Goal: Information Seeking & Learning: Compare options

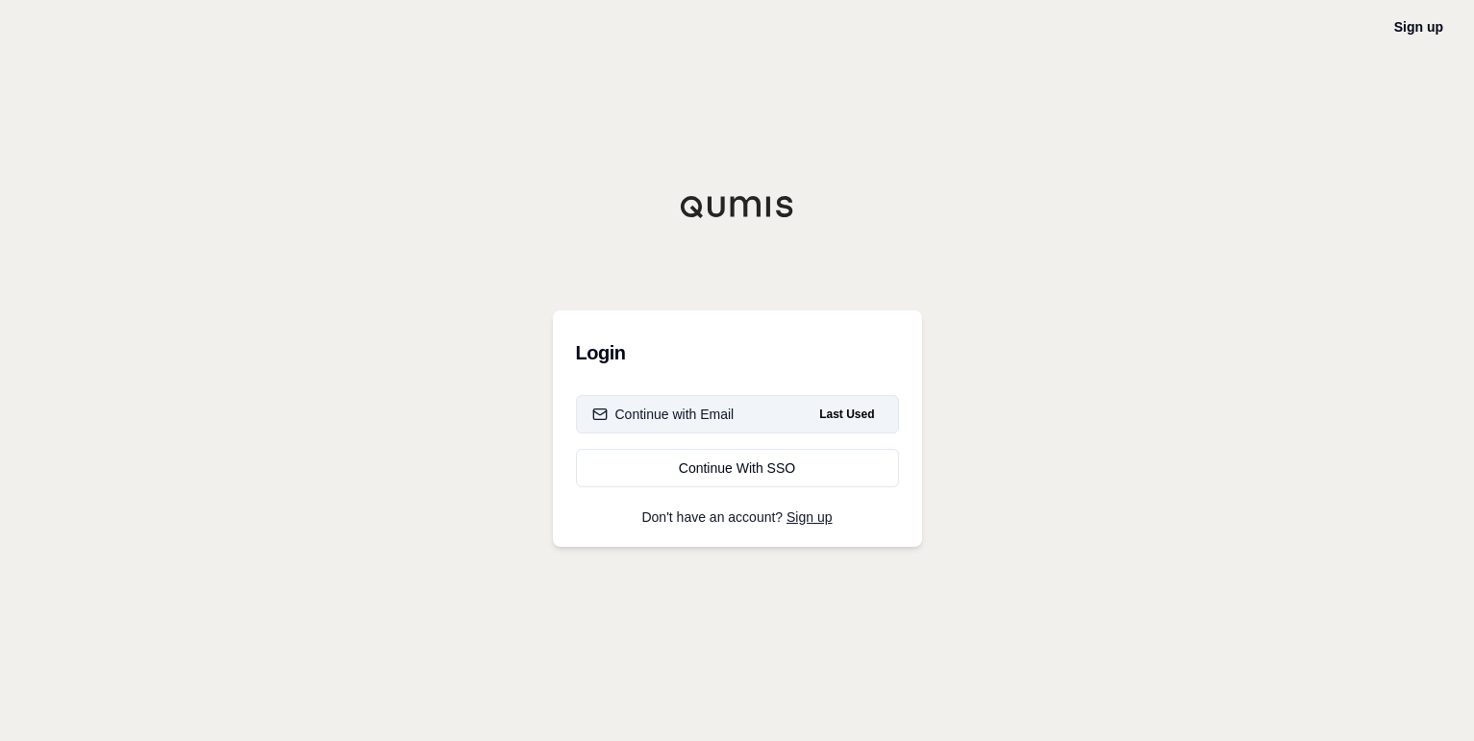
click at [722, 414] on div "Continue with Email" at bounding box center [663, 414] width 142 height 19
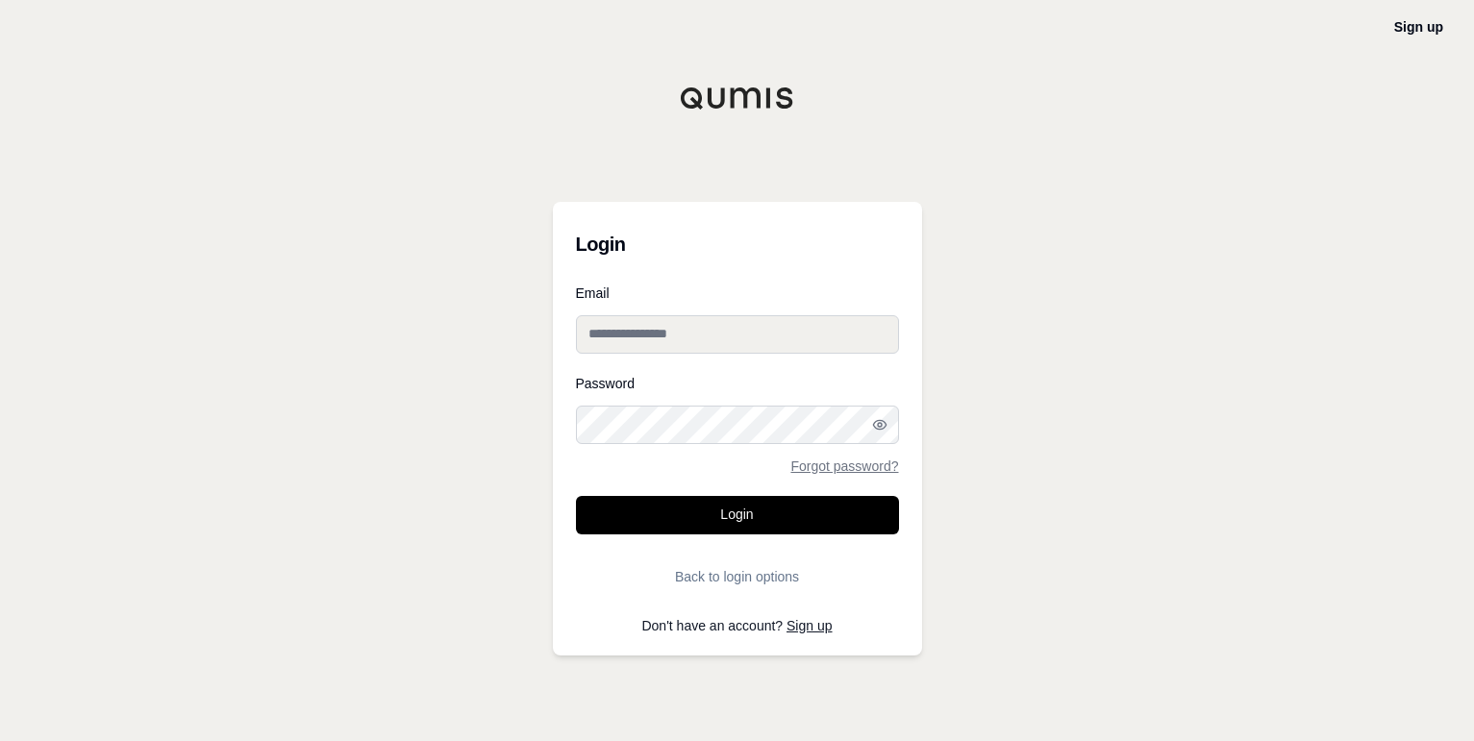
type input "**********"
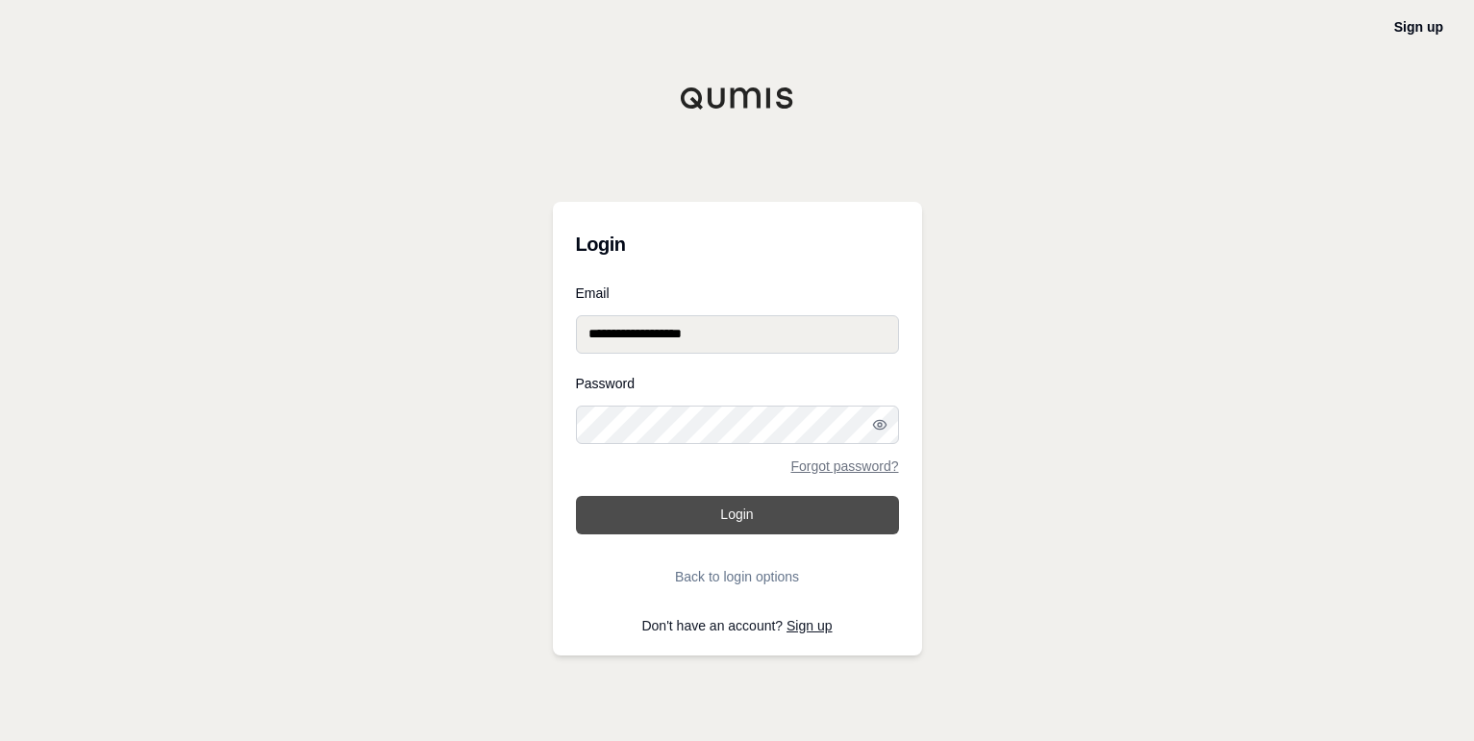
click at [735, 518] on button "Login" at bounding box center [737, 515] width 323 height 38
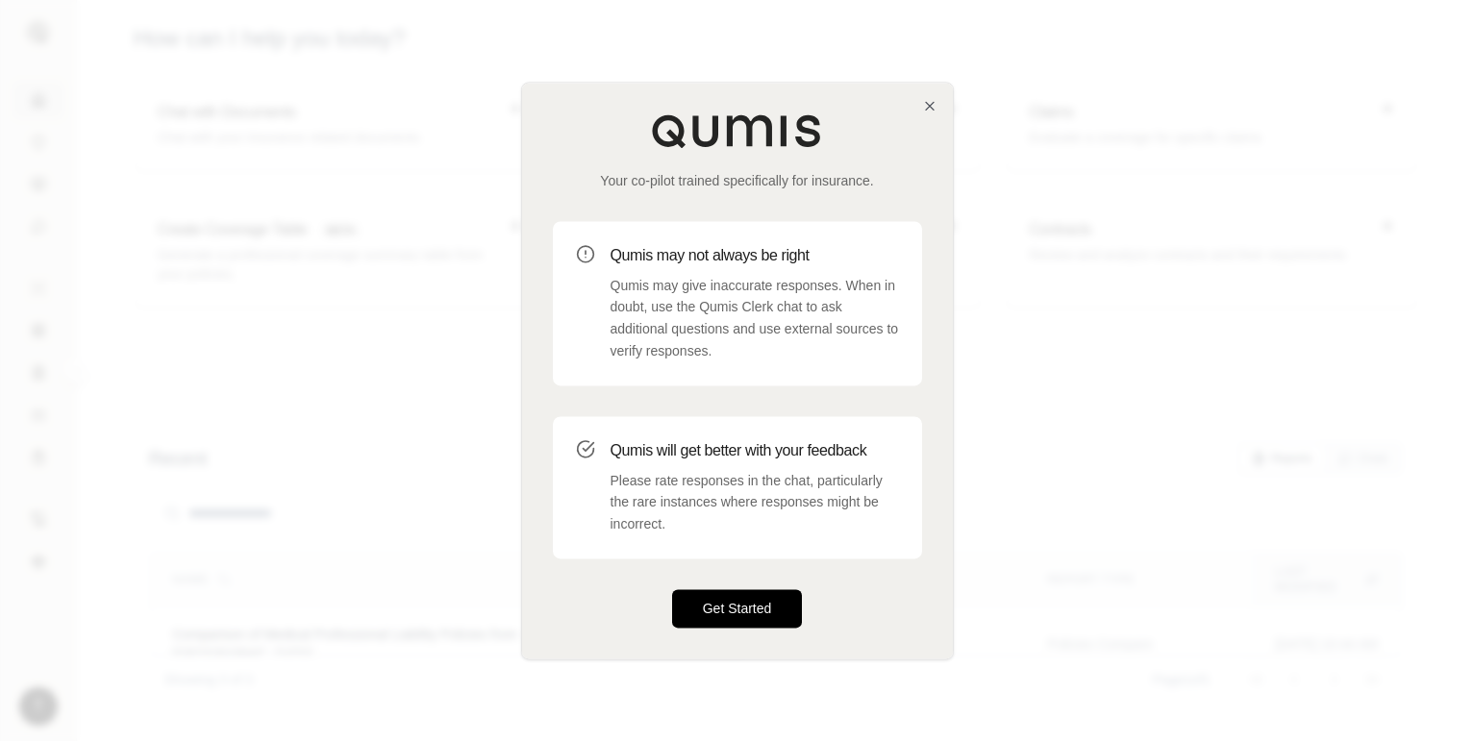
click at [764, 609] on button "Get Started" at bounding box center [737, 608] width 131 height 38
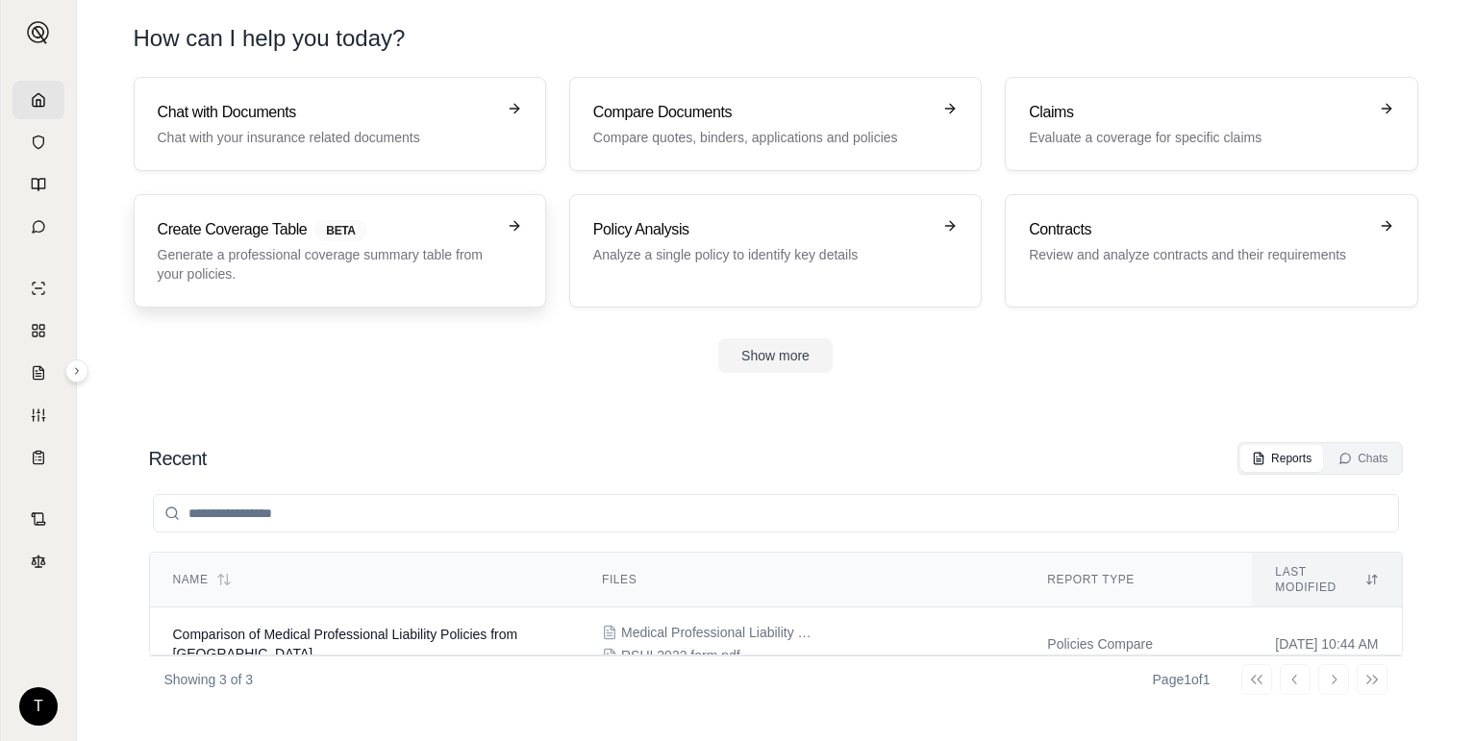
click at [510, 222] on icon at bounding box center [514, 225] width 15 height 15
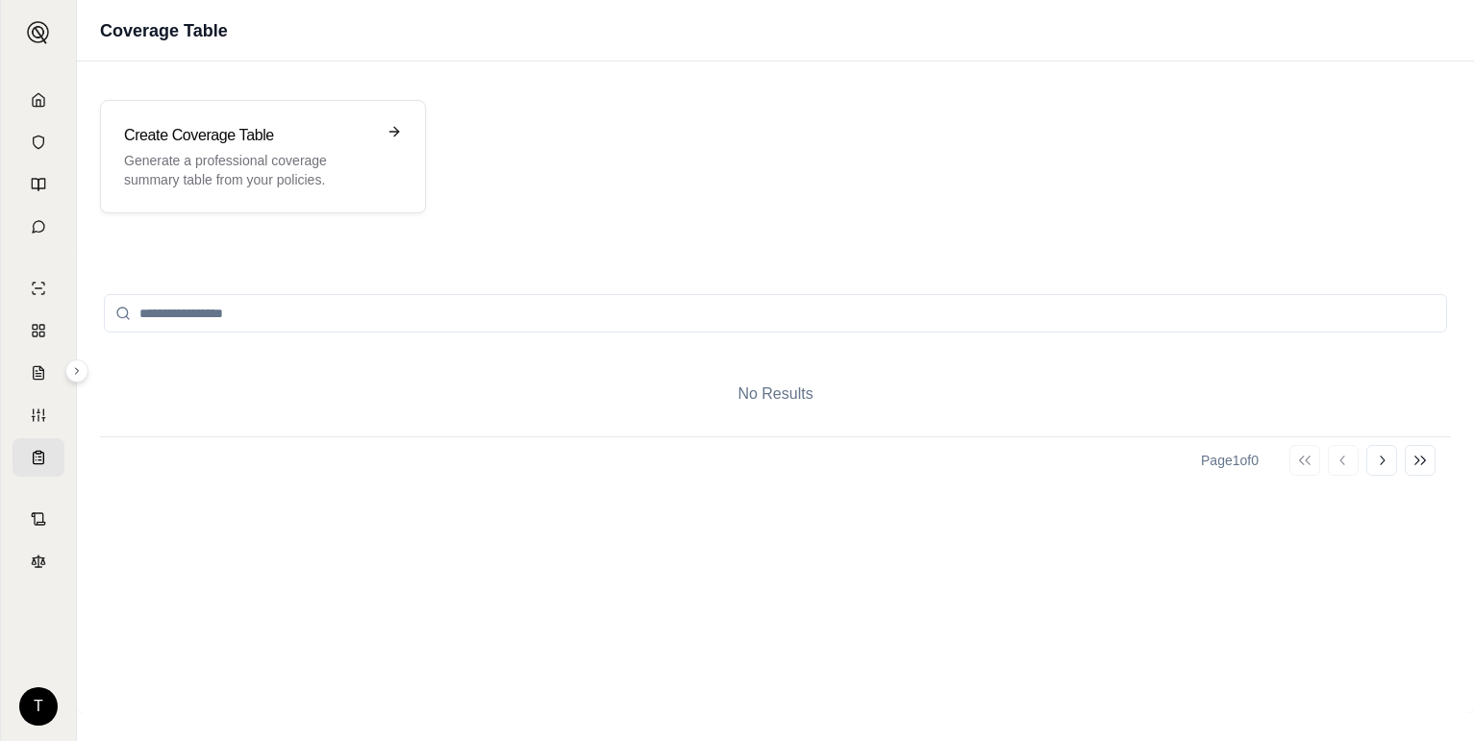
click at [253, 311] on input "search" at bounding box center [775, 313] width 1343 height 38
click at [345, 134] on h3 "Create Coverage Table" at bounding box center [249, 135] width 251 height 23
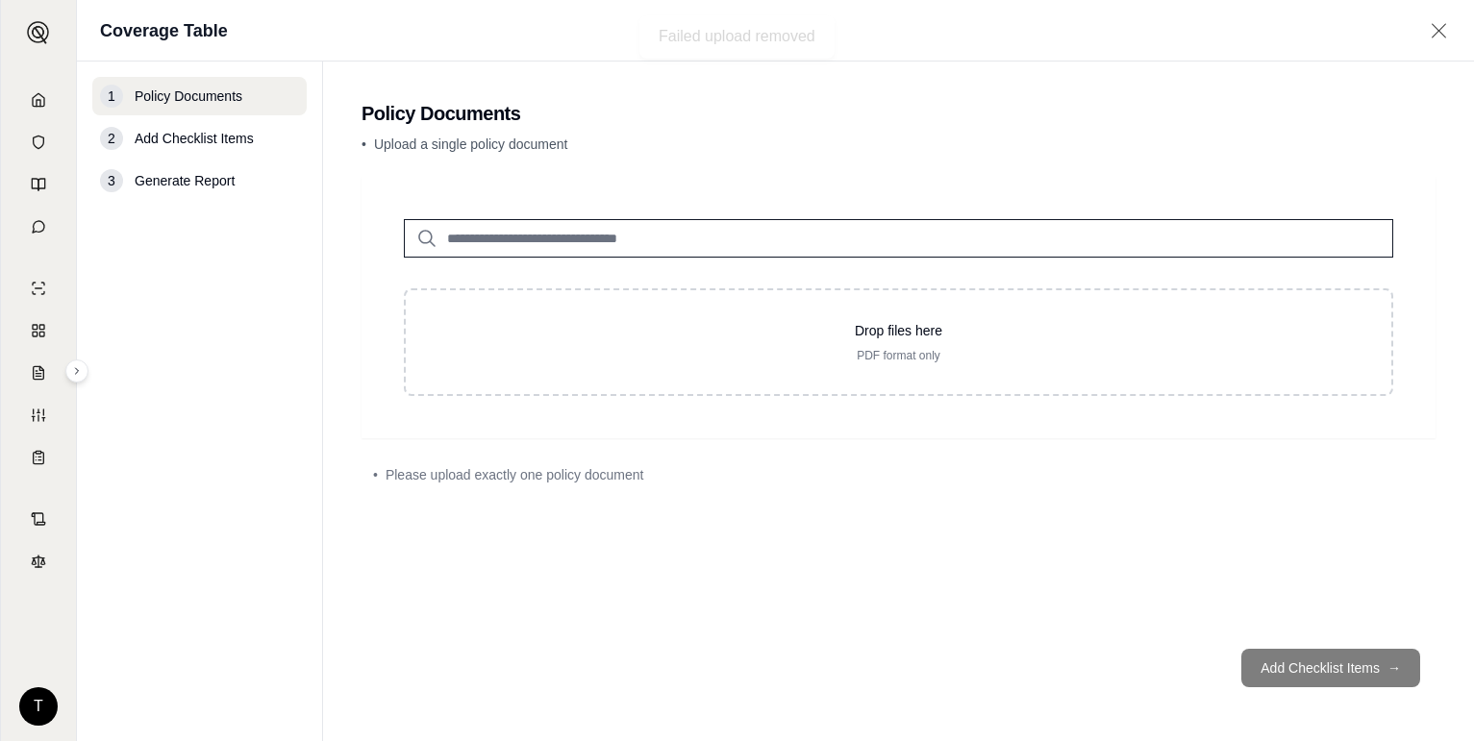
click at [503, 239] on input "search" at bounding box center [898, 238] width 989 height 38
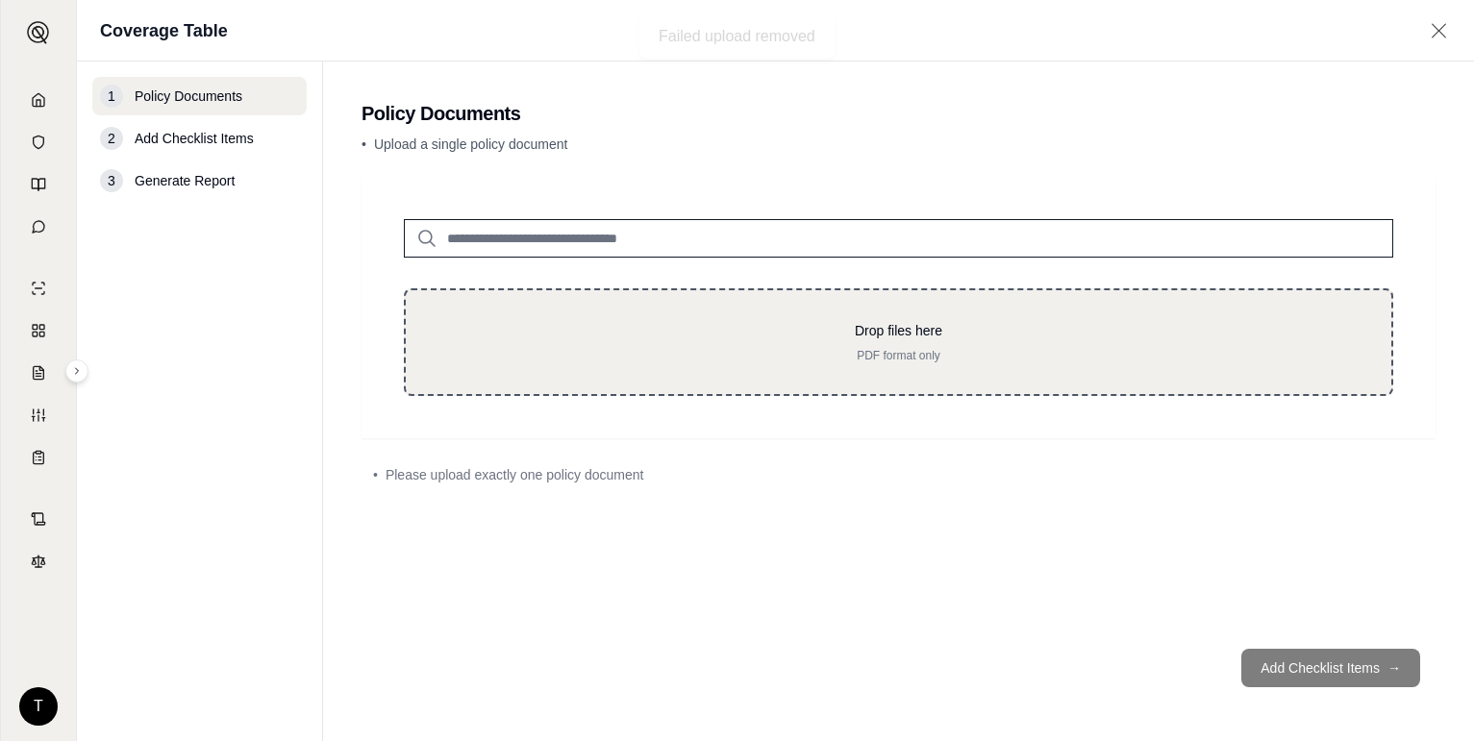
click at [685, 333] on p "Drop files here" at bounding box center [898, 330] width 924 height 19
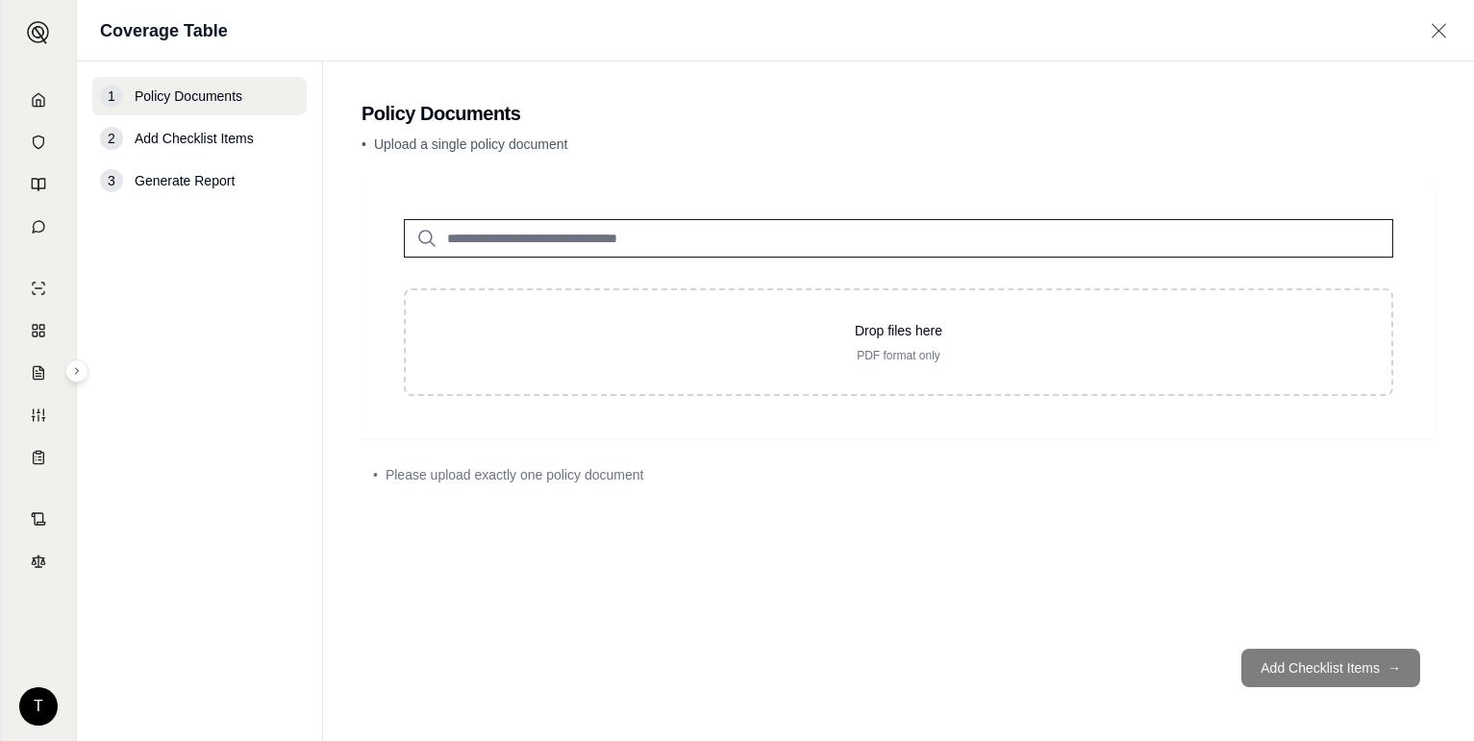
click at [541, 239] on input "search" at bounding box center [898, 238] width 989 height 38
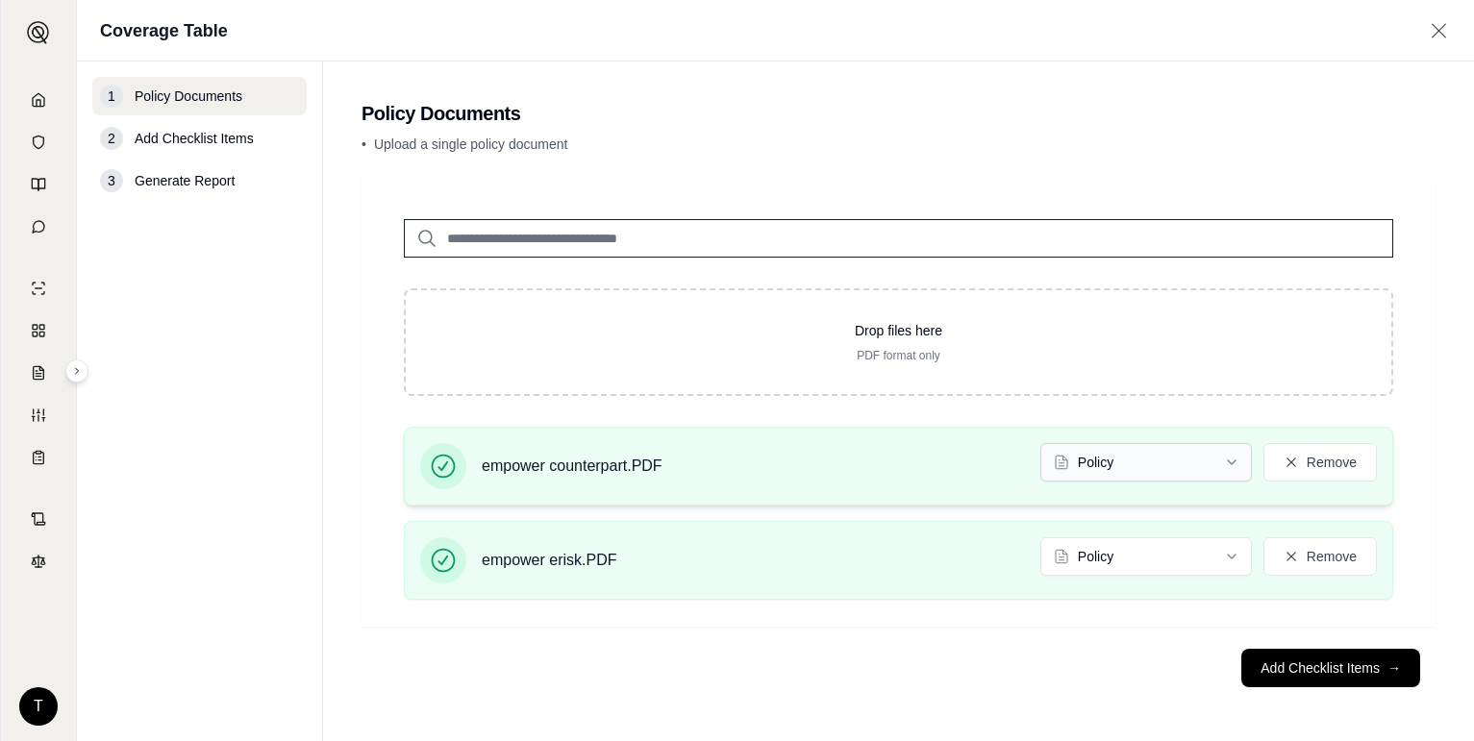
click at [1232, 460] on html "T Coverage Table 1 Policy Documents 2 Add Checklist Items 3 Generate Report Pol…" at bounding box center [737, 370] width 1474 height 741
click at [1232, 562] on html "T Coverage Table 1 Policy Documents 2 Add Checklist Items 3 Generate Report Pol…" at bounding box center [737, 370] width 1474 height 741
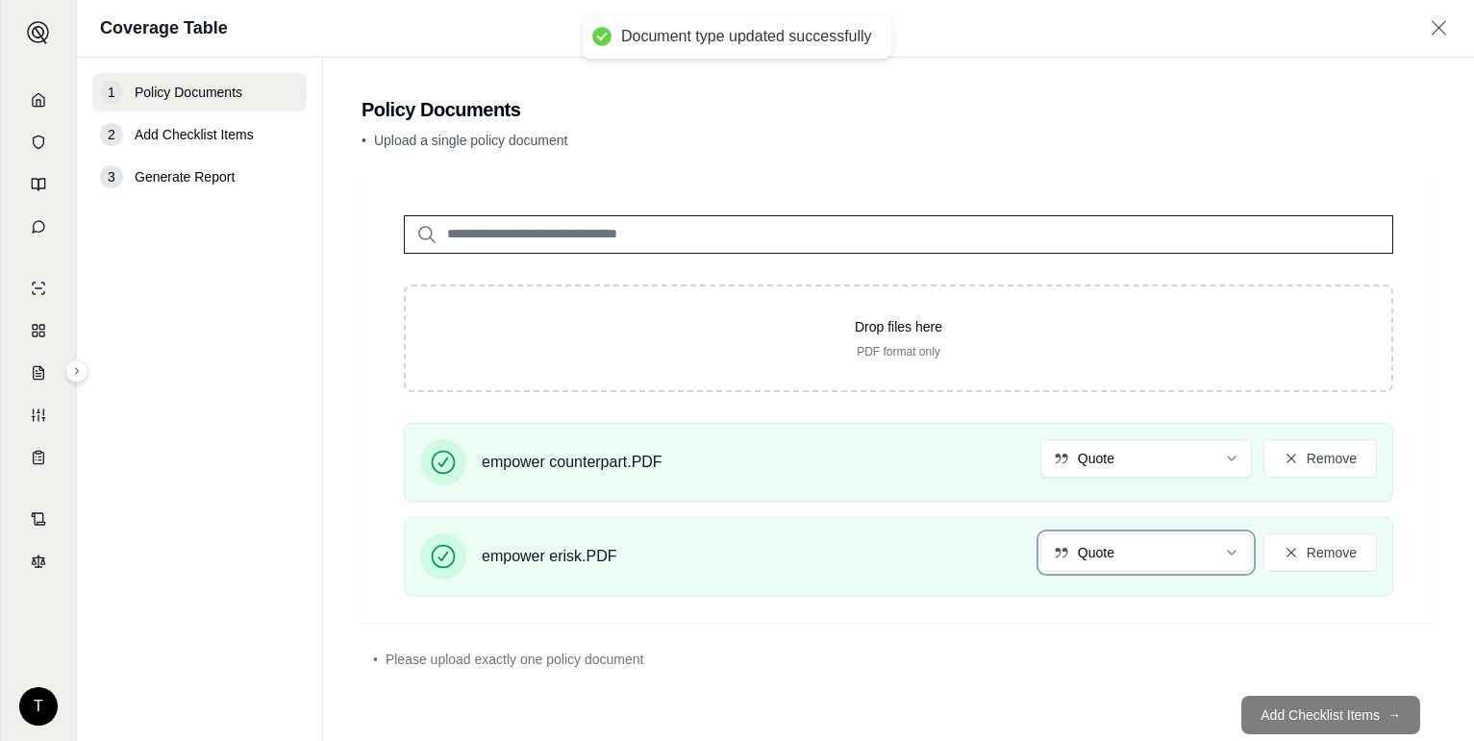
scroll to position [47, 0]
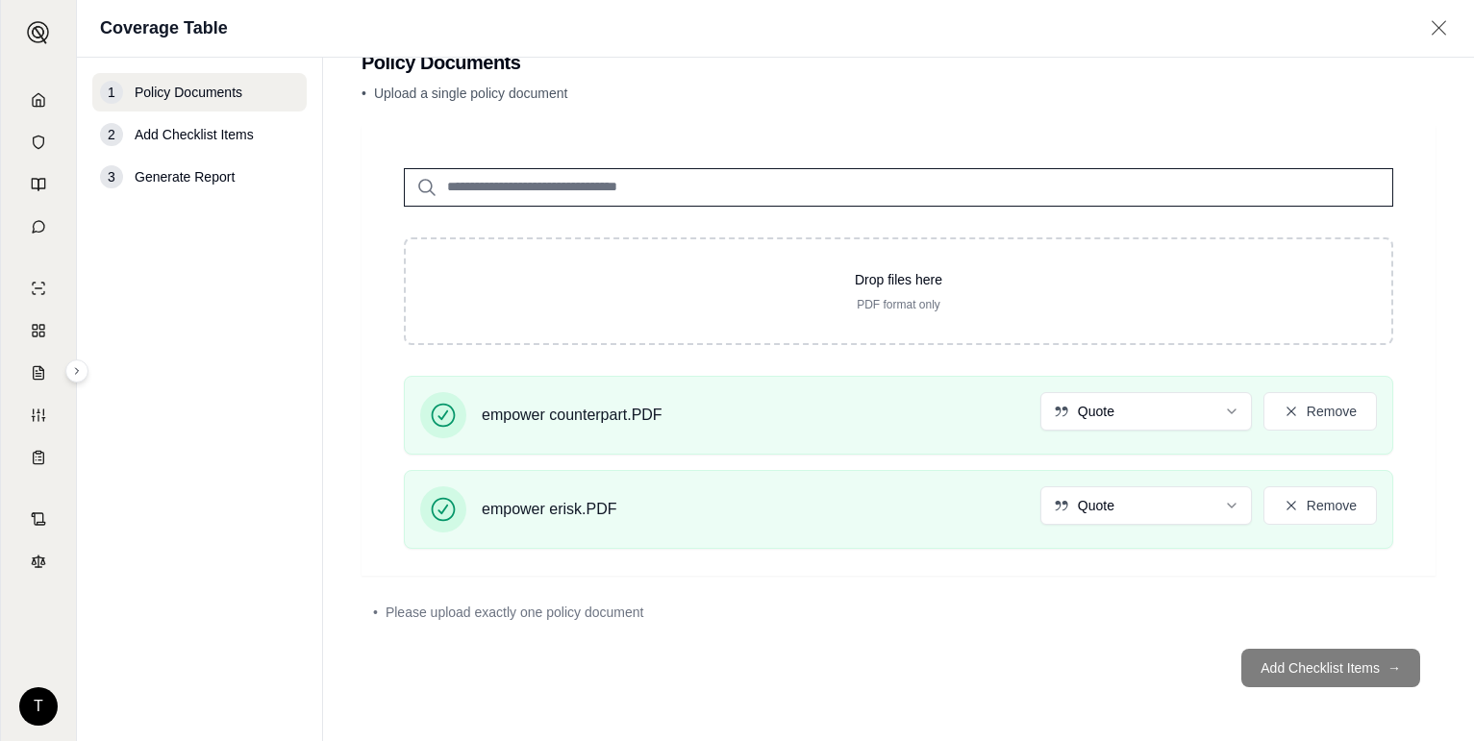
click at [1298, 660] on footer "Add Checklist Items →" at bounding box center [898, 668] width 1074 height 69
click at [687, 192] on input "search" at bounding box center [898, 187] width 989 height 38
click at [1319, 664] on footer "Add Checklist Items →" at bounding box center [898, 668] width 1074 height 69
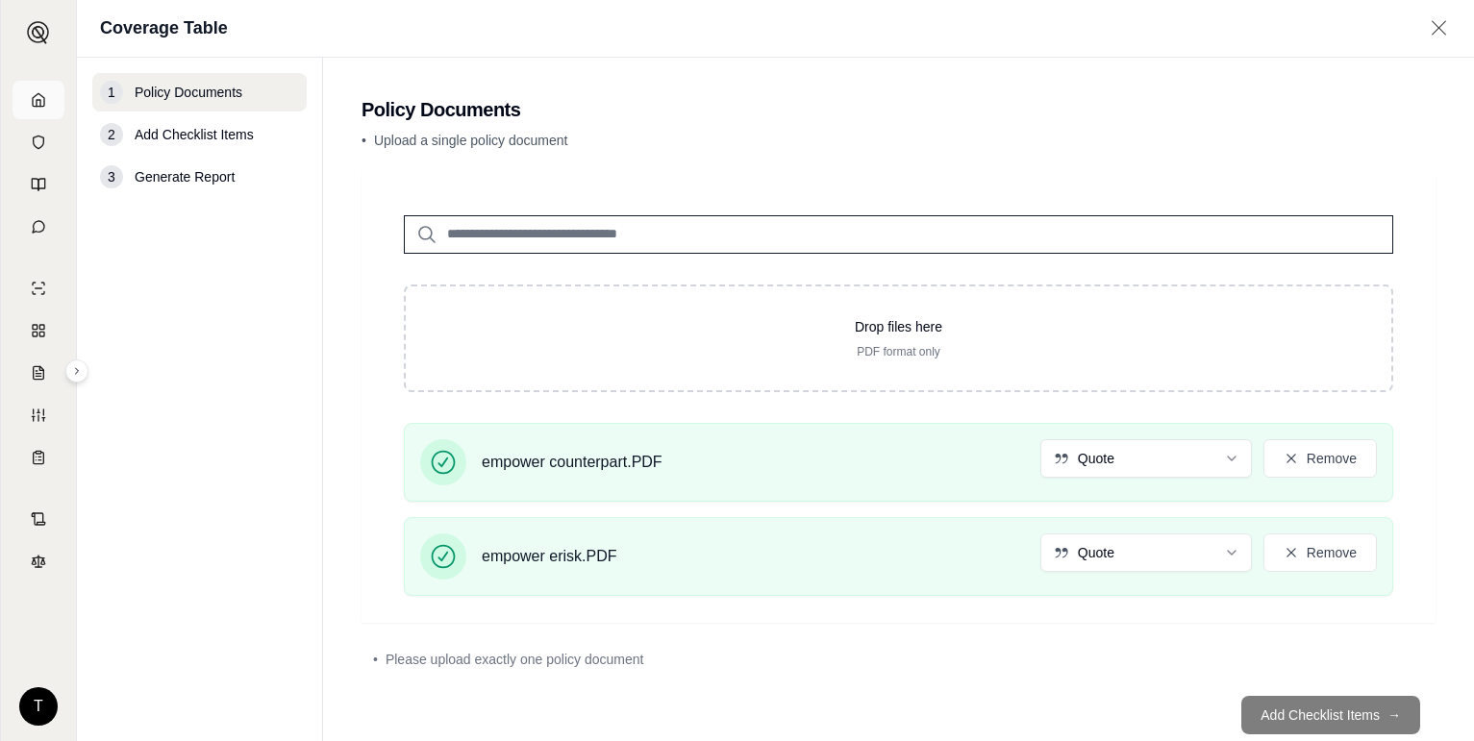
click at [37, 104] on polyline at bounding box center [39, 103] width 4 height 7
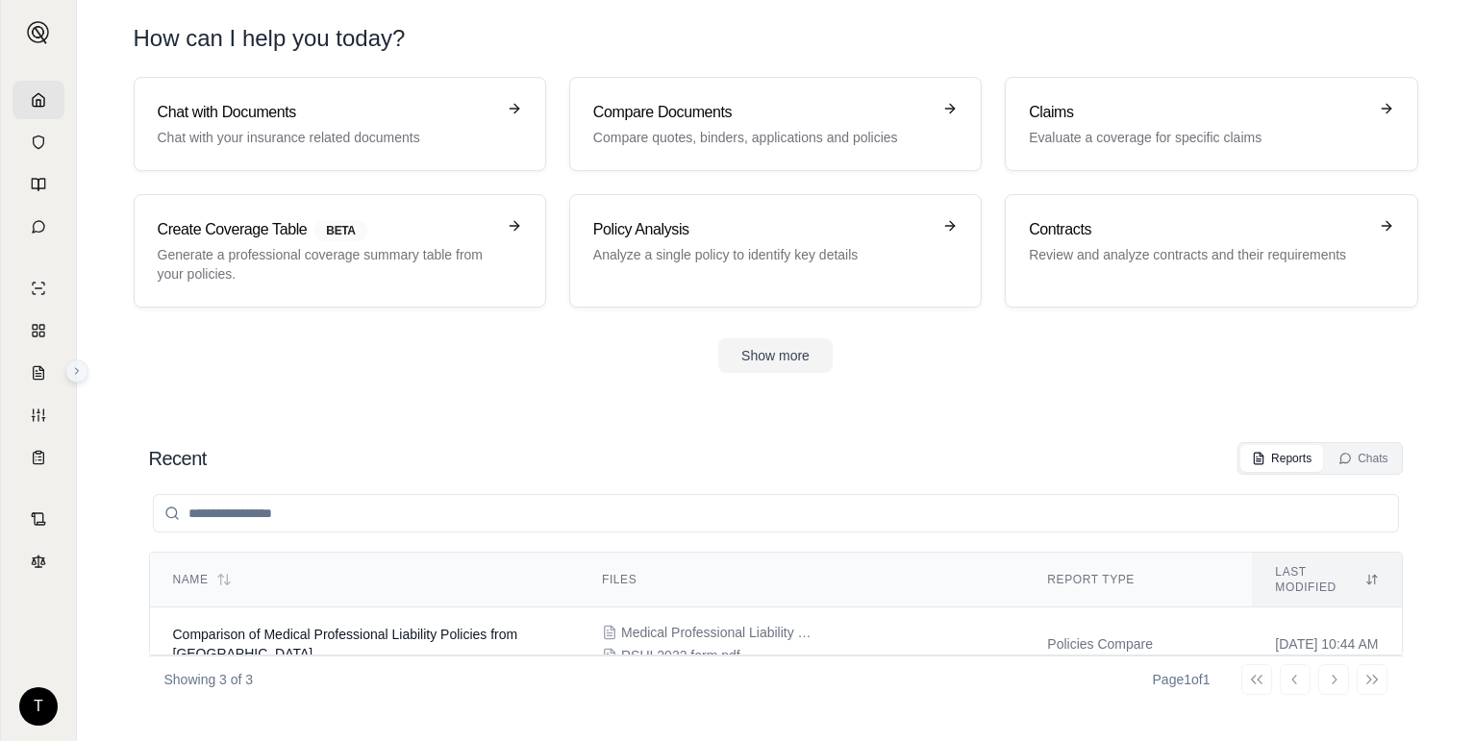
click at [74, 378] on button at bounding box center [76, 371] width 23 height 23
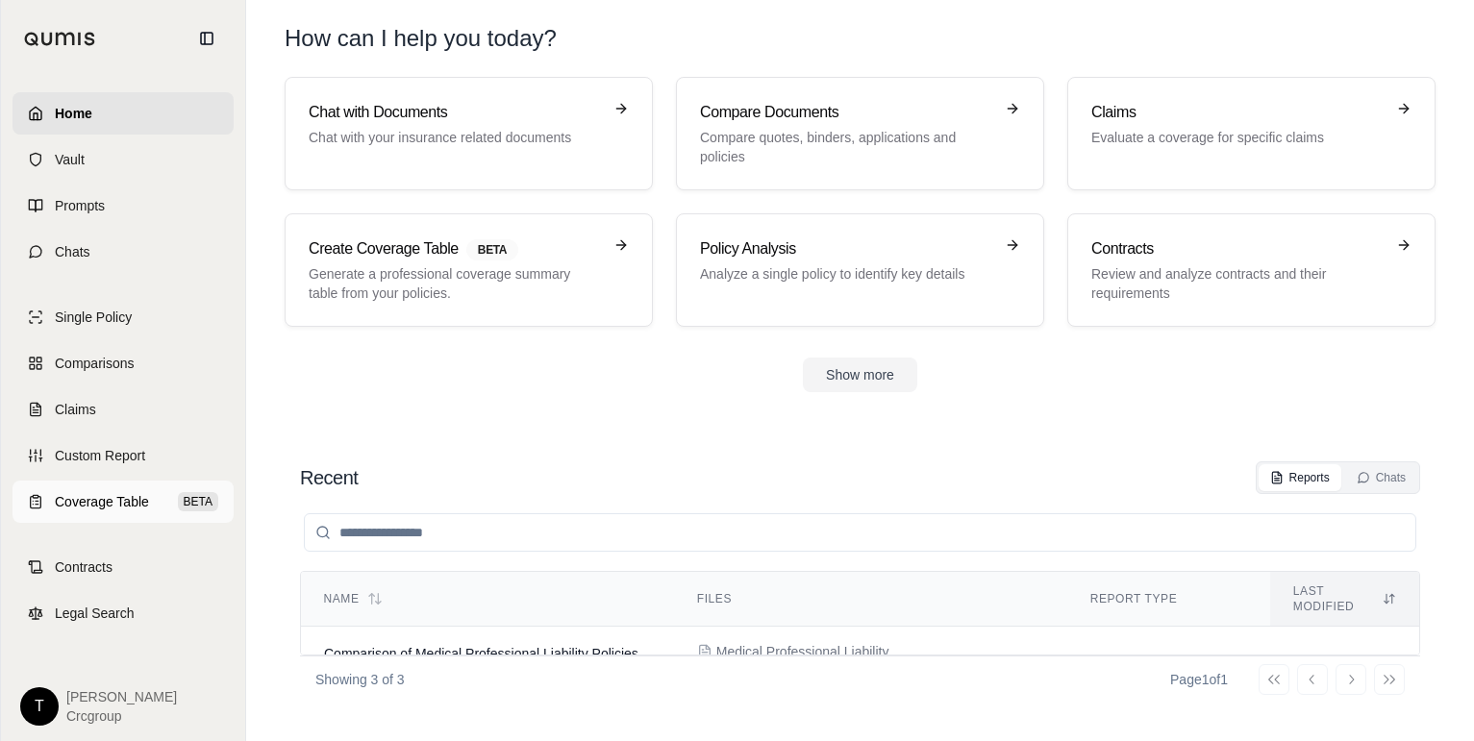
click at [146, 498] on span "Coverage Table" at bounding box center [102, 501] width 94 height 19
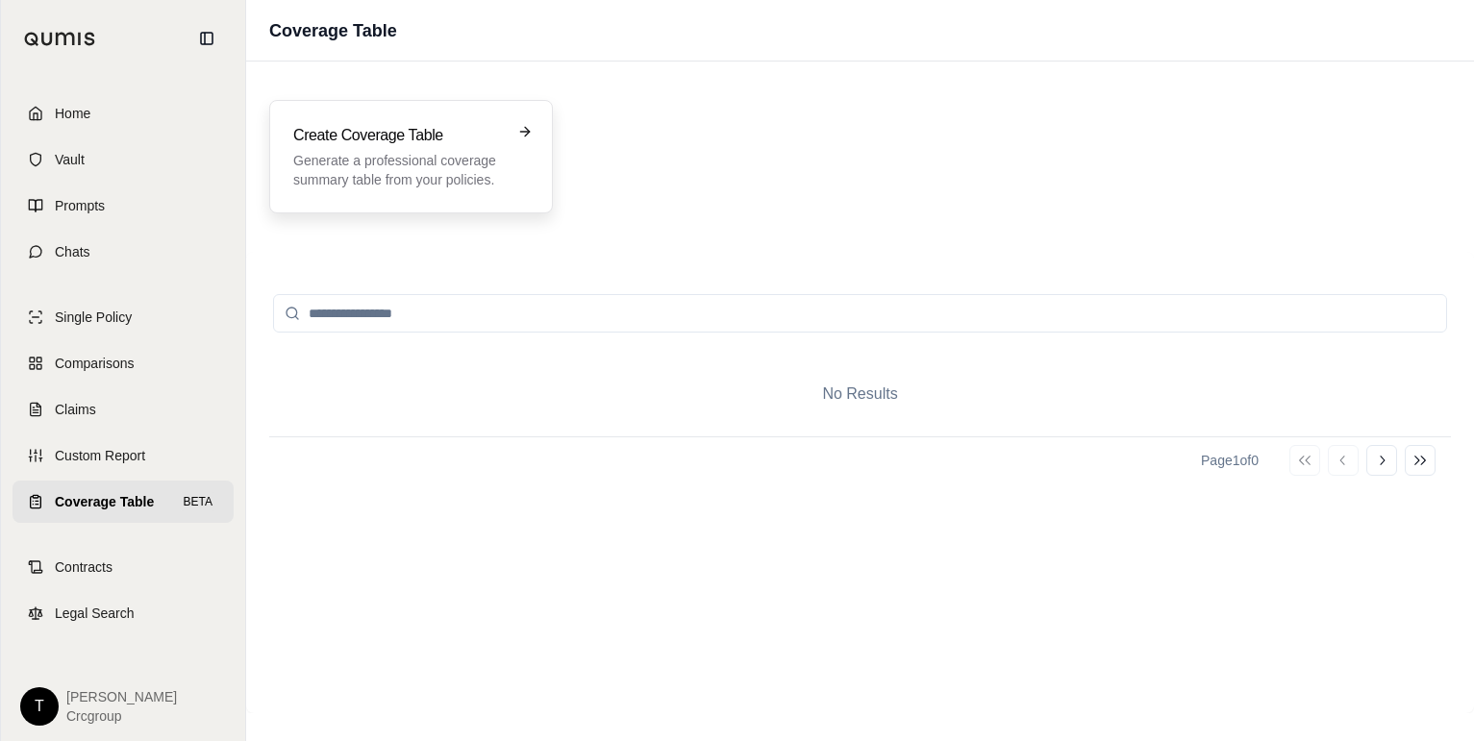
click at [485, 153] on p "Generate a professional coverage summary table from your policies." at bounding box center [397, 170] width 209 height 38
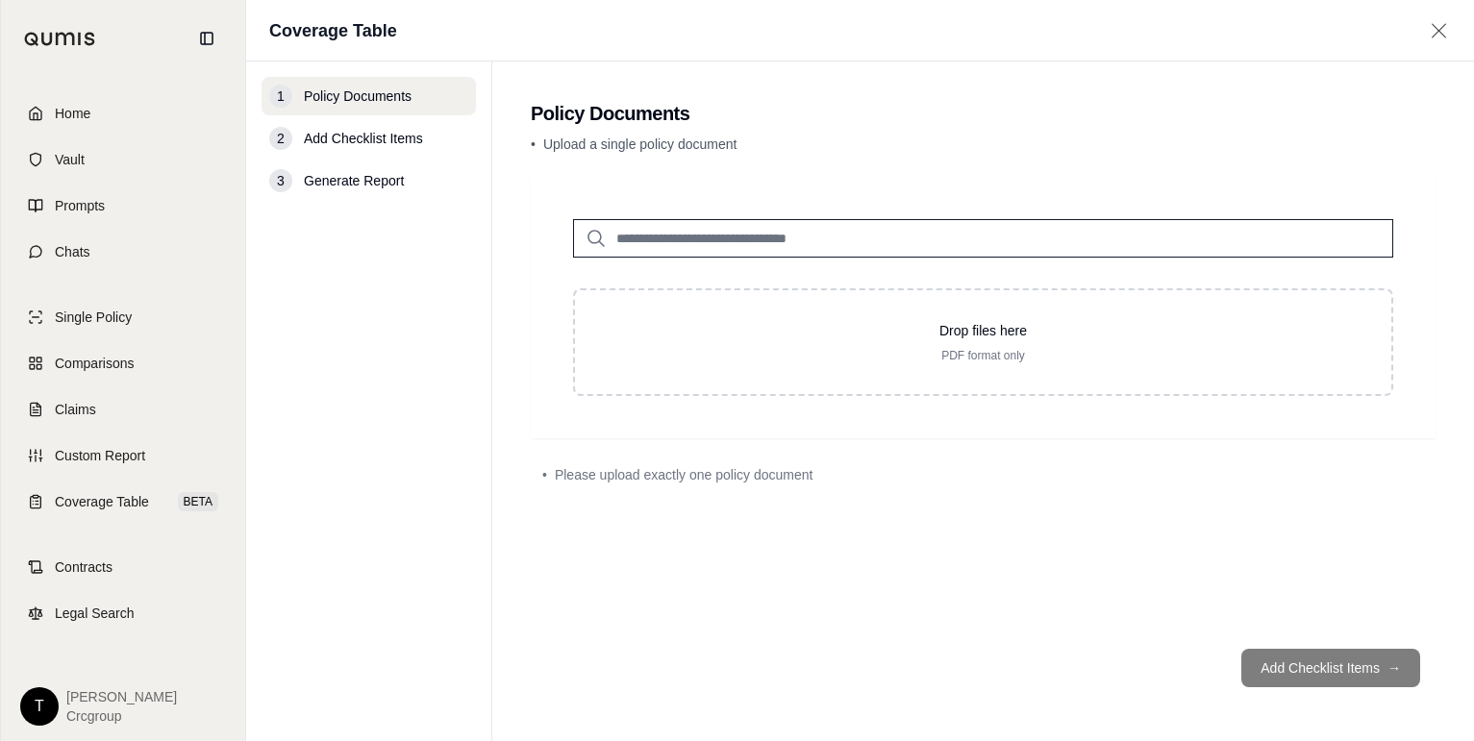
click at [601, 147] on span "Upload a single policy document" at bounding box center [640, 144] width 194 height 15
click at [712, 236] on input "search" at bounding box center [983, 238] width 820 height 38
click at [1305, 668] on footer "Add Checklist Items →" at bounding box center [983, 668] width 905 height 69
click at [878, 245] on input "search" at bounding box center [983, 238] width 820 height 38
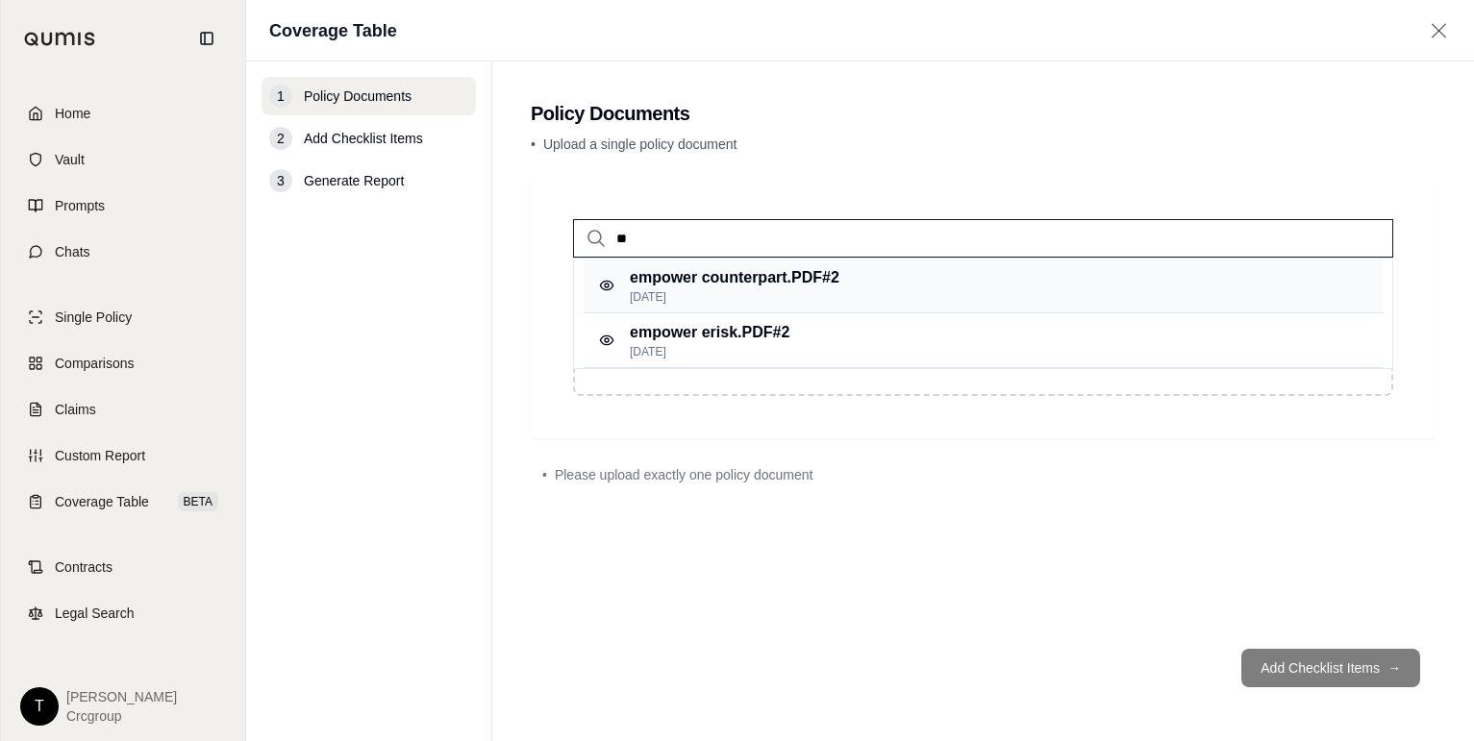
type input "**"
click at [862, 276] on div "empower counterpart.PDF #2 [DATE]" at bounding box center [983, 286] width 799 height 55
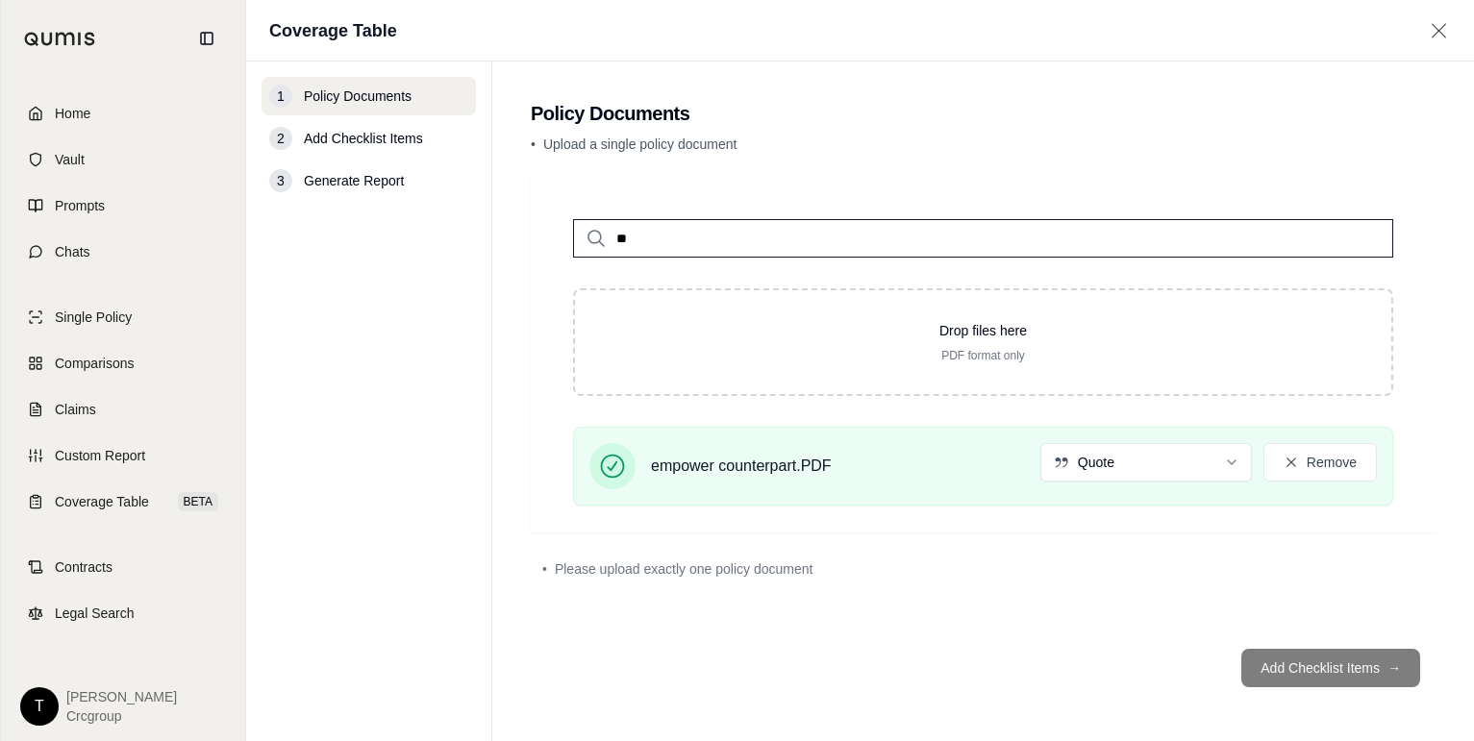
click at [778, 237] on input "**" at bounding box center [983, 238] width 820 height 38
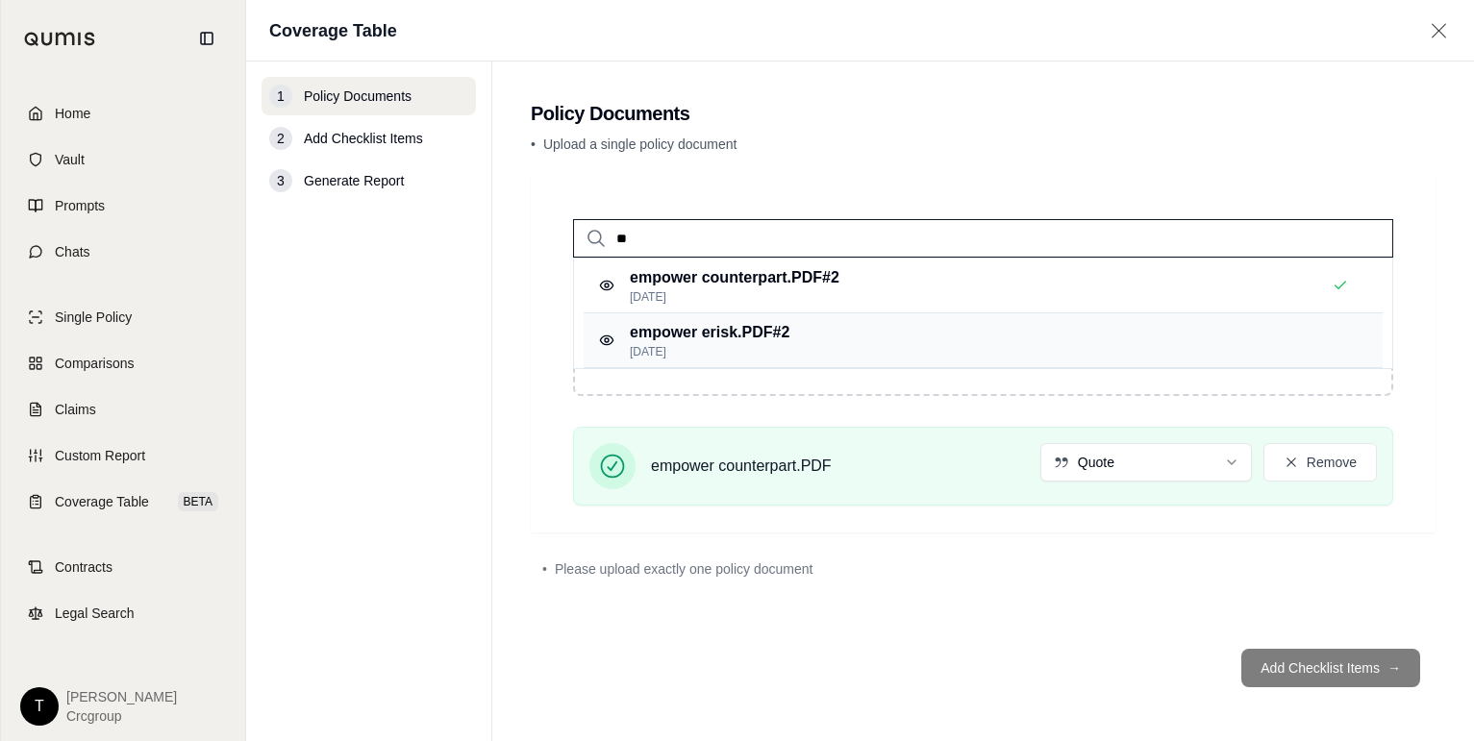
click at [757, 345] on p "[DATE]" at bounding box center [710, 351] width 160 height 15
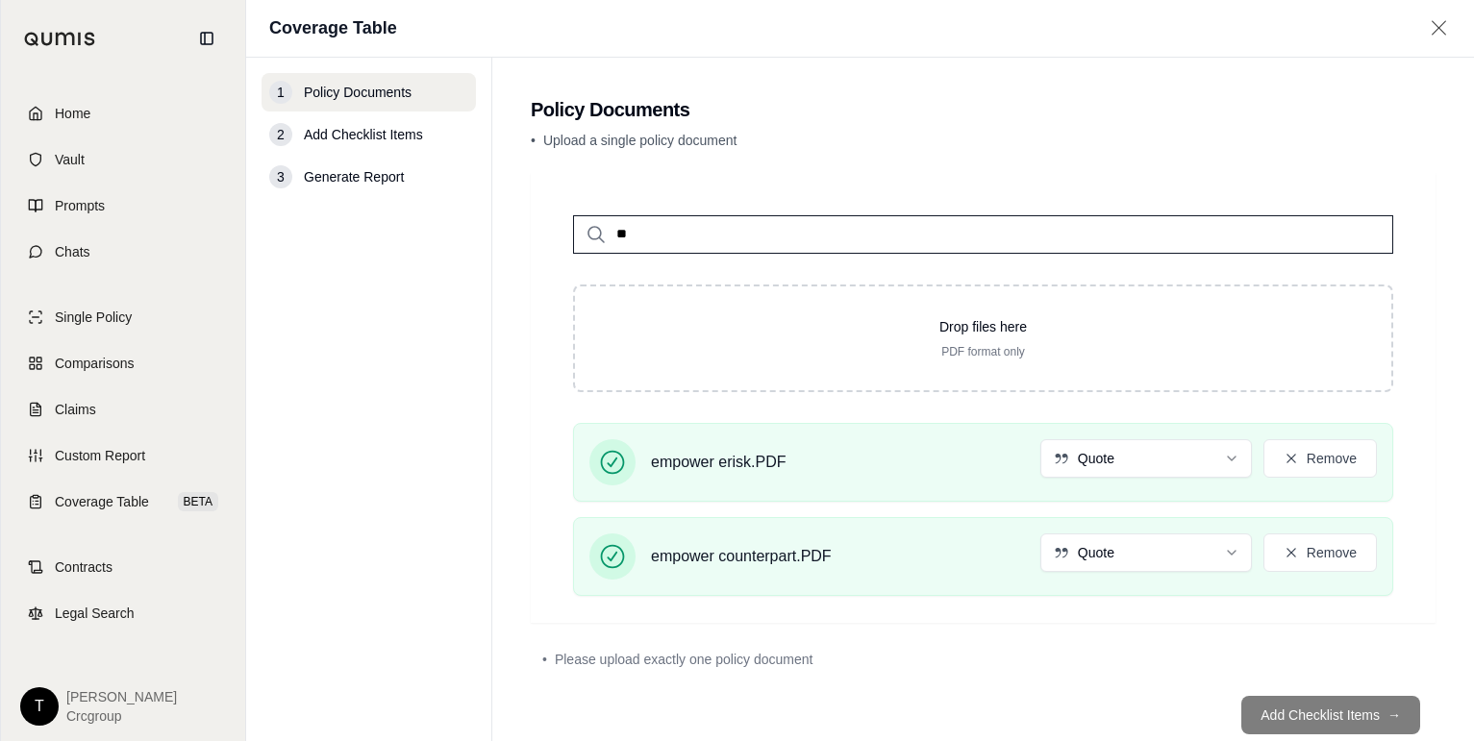
click at [1327, 710] on footer "Add Checklist Items →" at bounding box center [983, 715] width 905 height 69
click at [1297, 718] on footer "Add Checklist Items →" at bounding box center [983, 715] width 905 height 69
click at [1298, 718] on footer "Add Checklist Items →" at bounding box center [983, 715] width 905 height 69
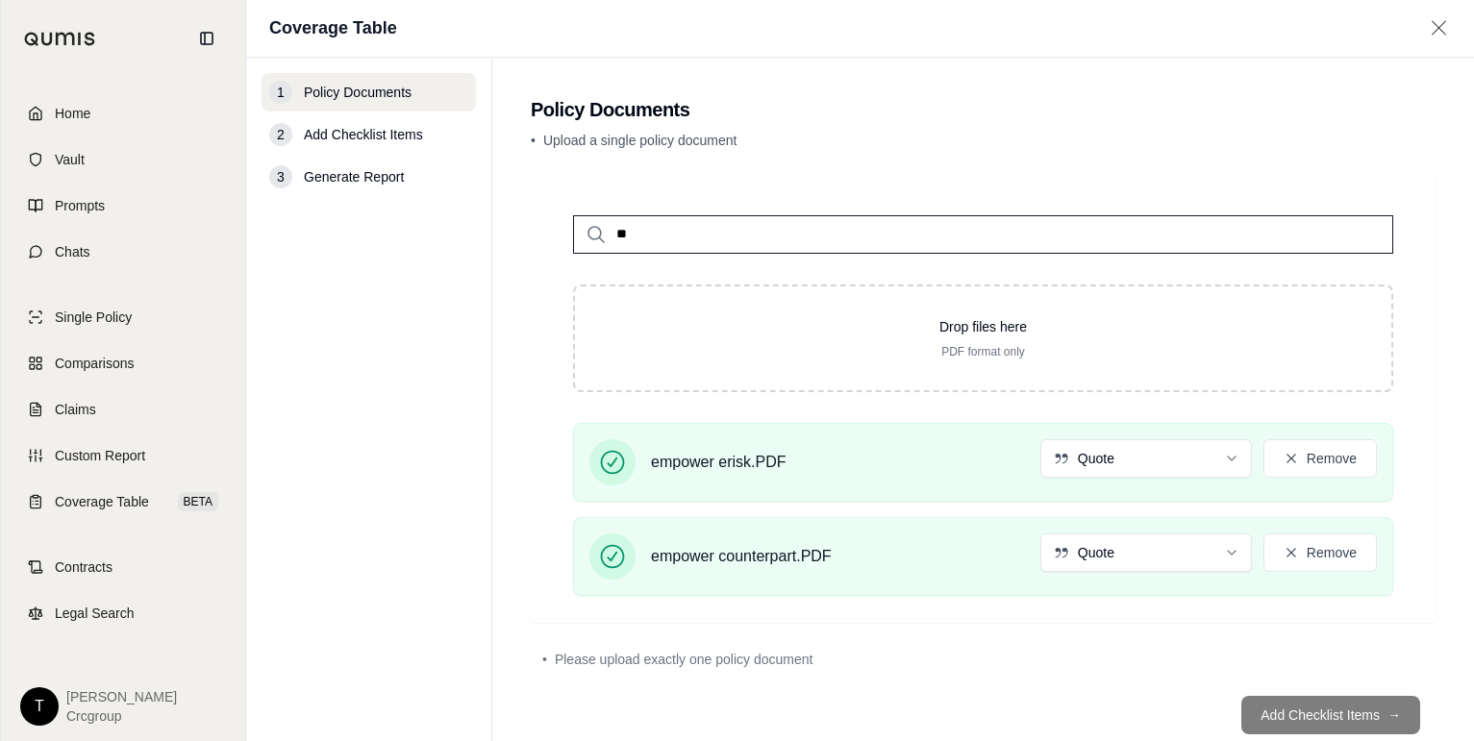
click at [386, 131] on span "Add Checklist Items" at bounding box center [363, 134] width 119 height 19
click at [82, 360] on span "Comparisons" at bounding box center [94, 363] width 79 height 19
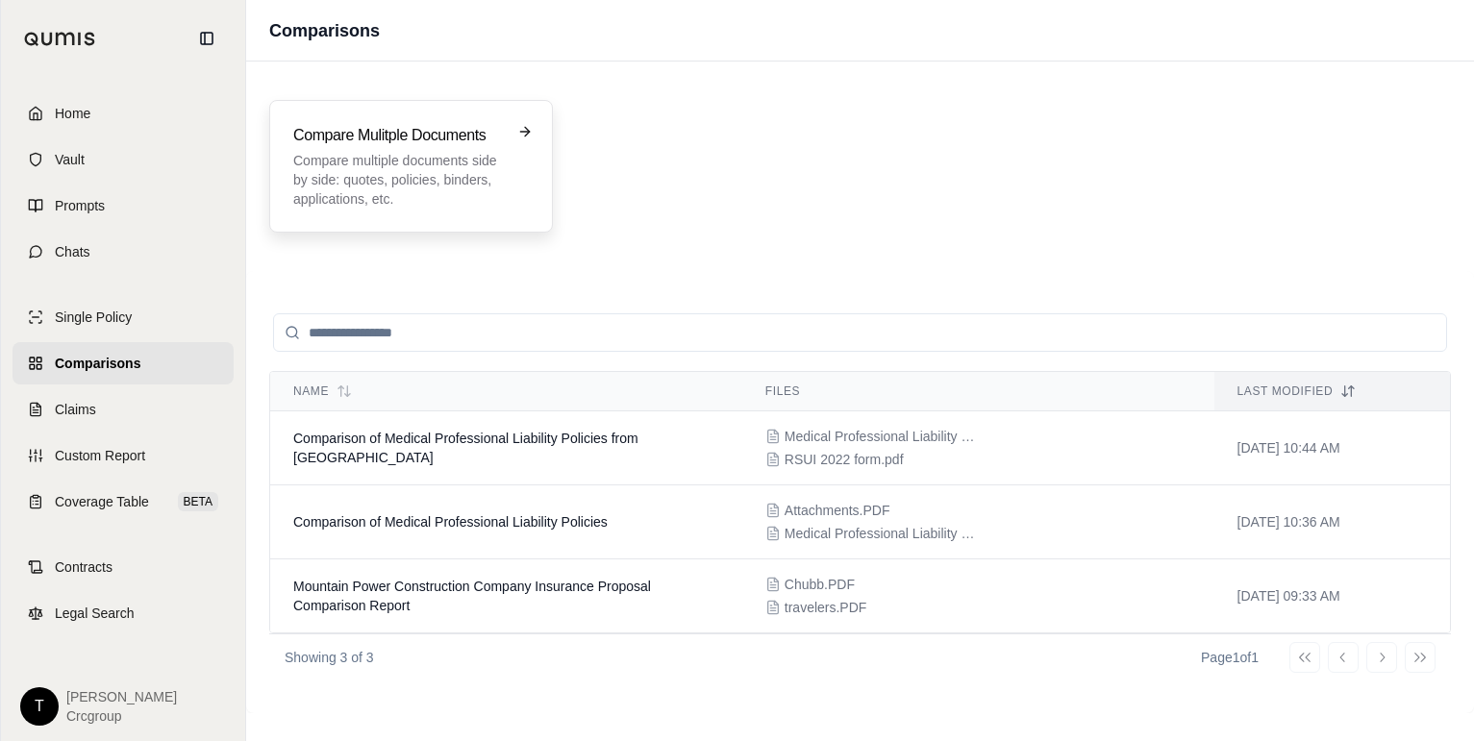
click at [384, 153] on p "Compare multiple documents side by side: quotes, policies, binders, application…" at bounding box center [397, 180] width 209 height 58
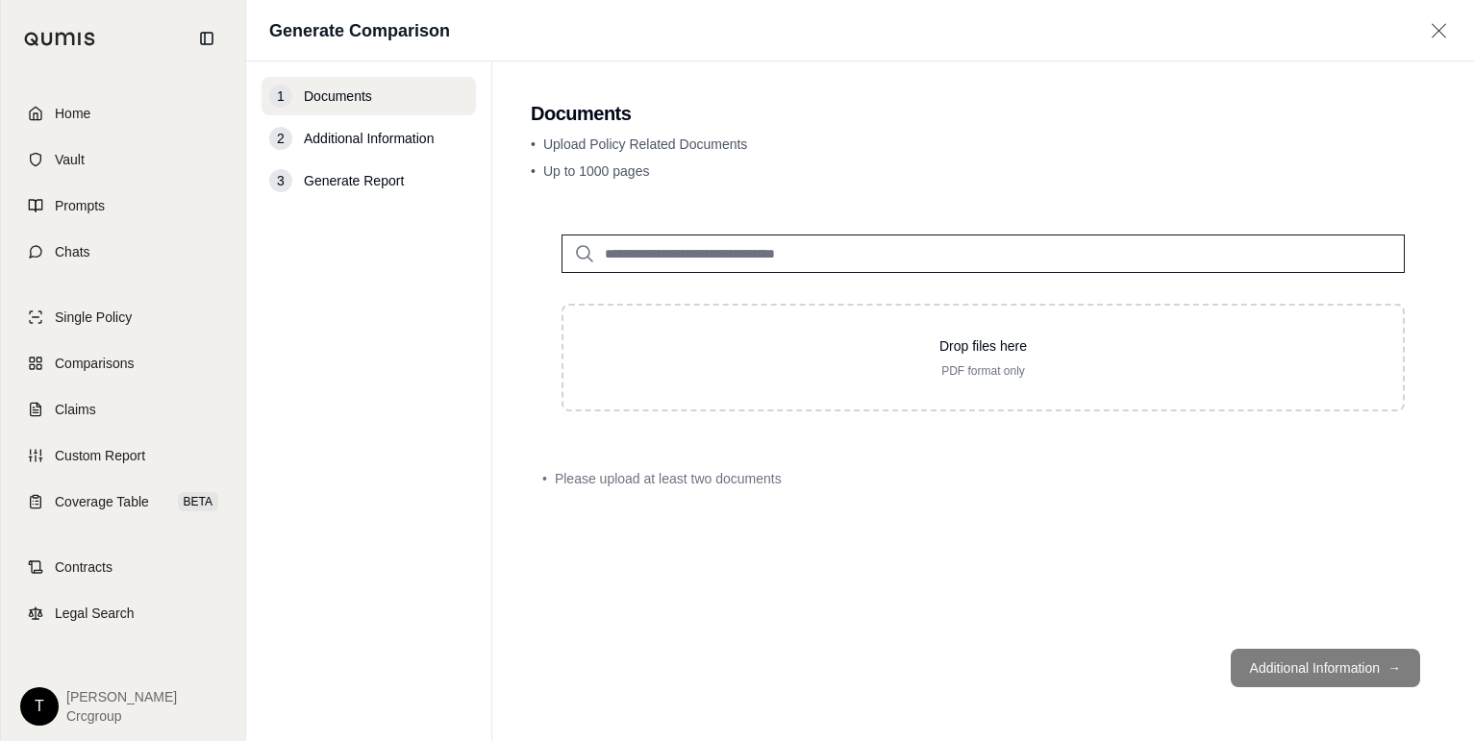
click at [697, 261] on input "search" at bounding box center [982, 254] width 843 height 38
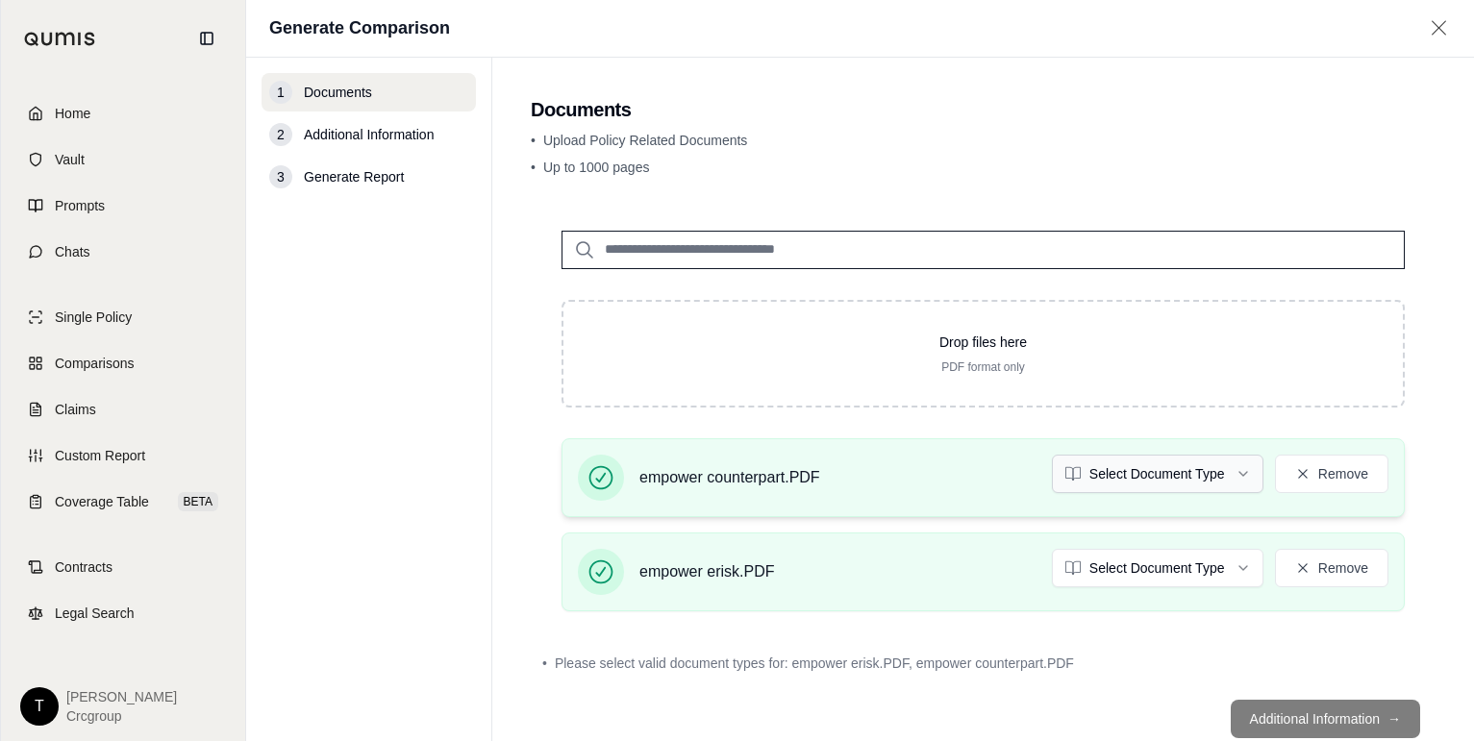
click at [1214, 473] on html "Home Vault Prompts Chats Single Policy Comparisons Claims Custom Report Coverag…" at bounding box center [737, 370] width 1474 height 741
click at [1219, 561] on html "Document type updated successfully Home Vault Prompts Chats Single Policy Compa…" at bounding box center [737, 370] width 1474 height 741
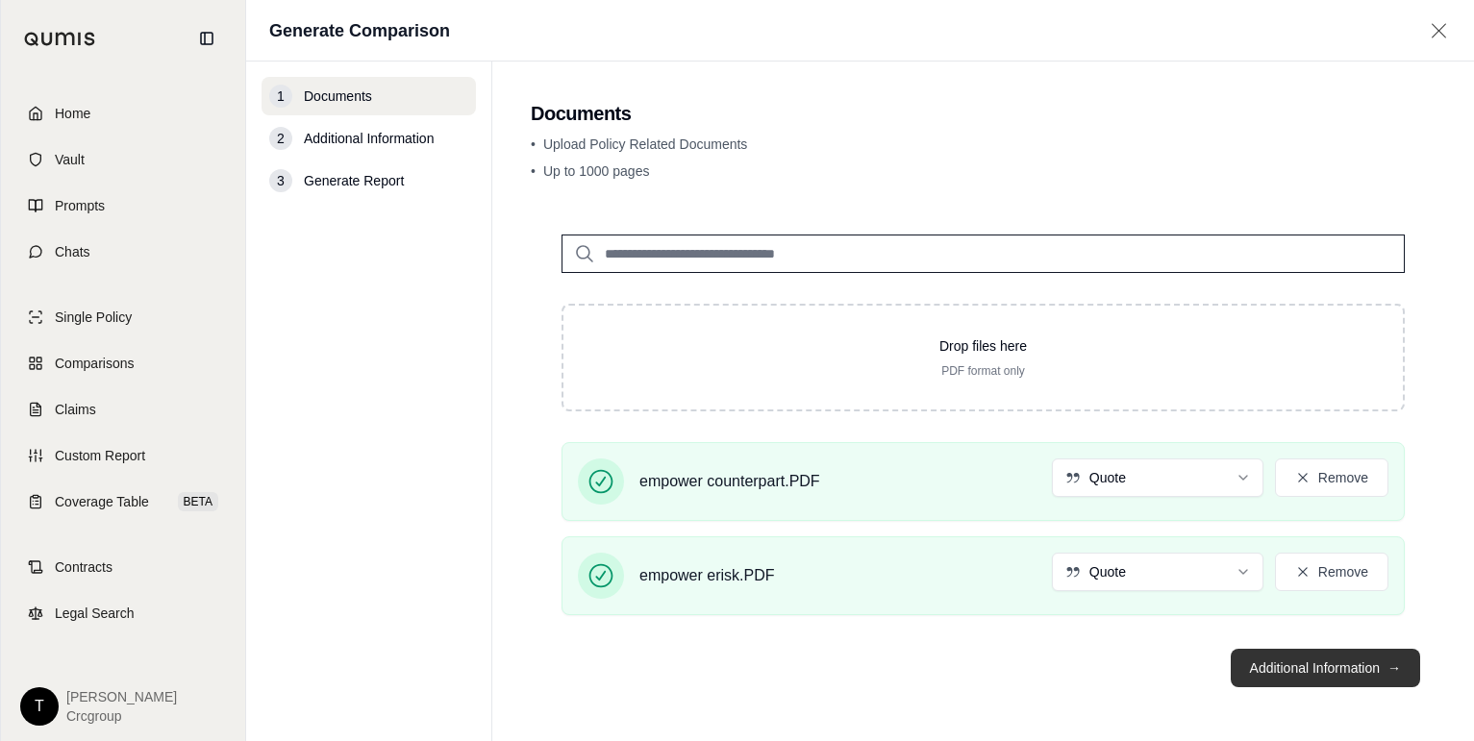
click at [1361, 667] on button "Additional Information →" at bounding box center [1325, 668] width 189 height 38
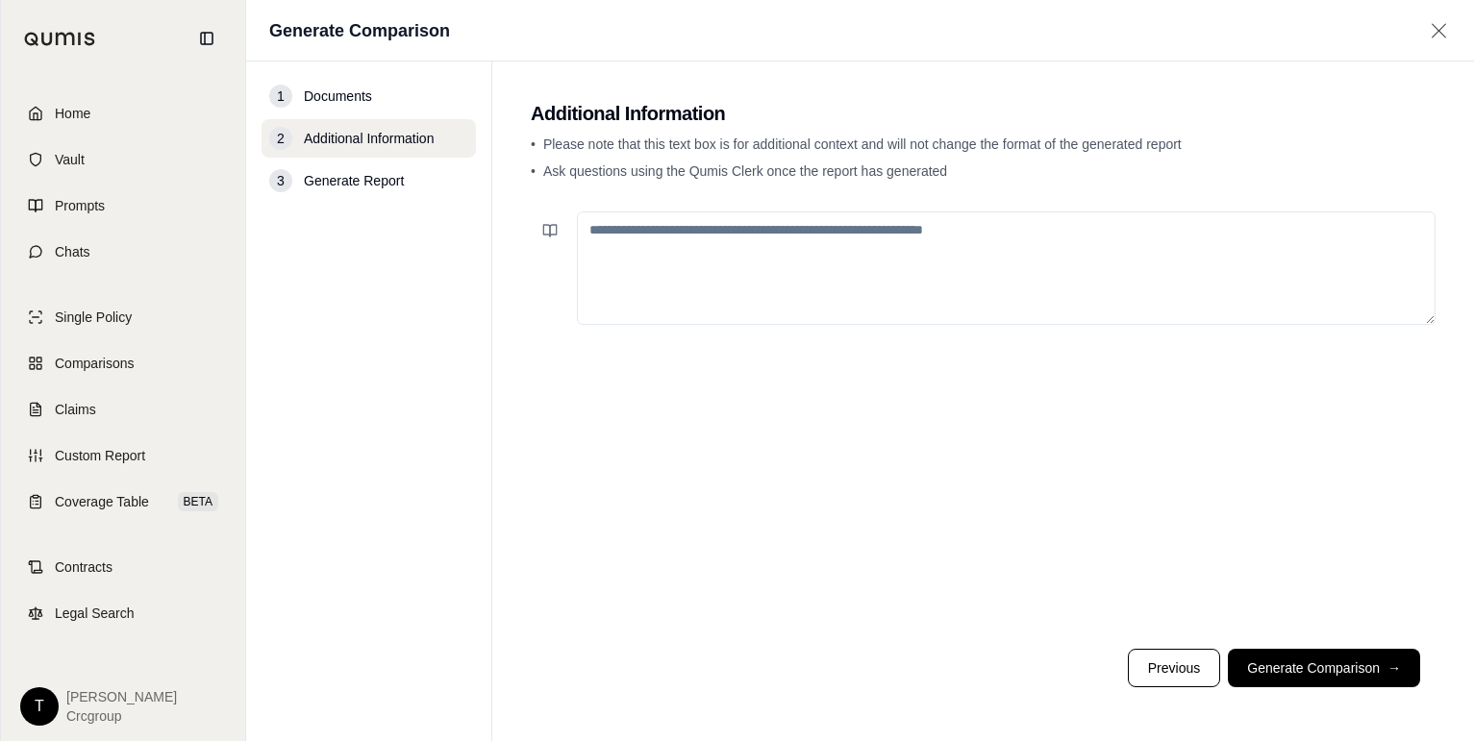
click at [827, 232] on textarea at bounding box center [1006, 268] width 859 height 113
type textarea "*"
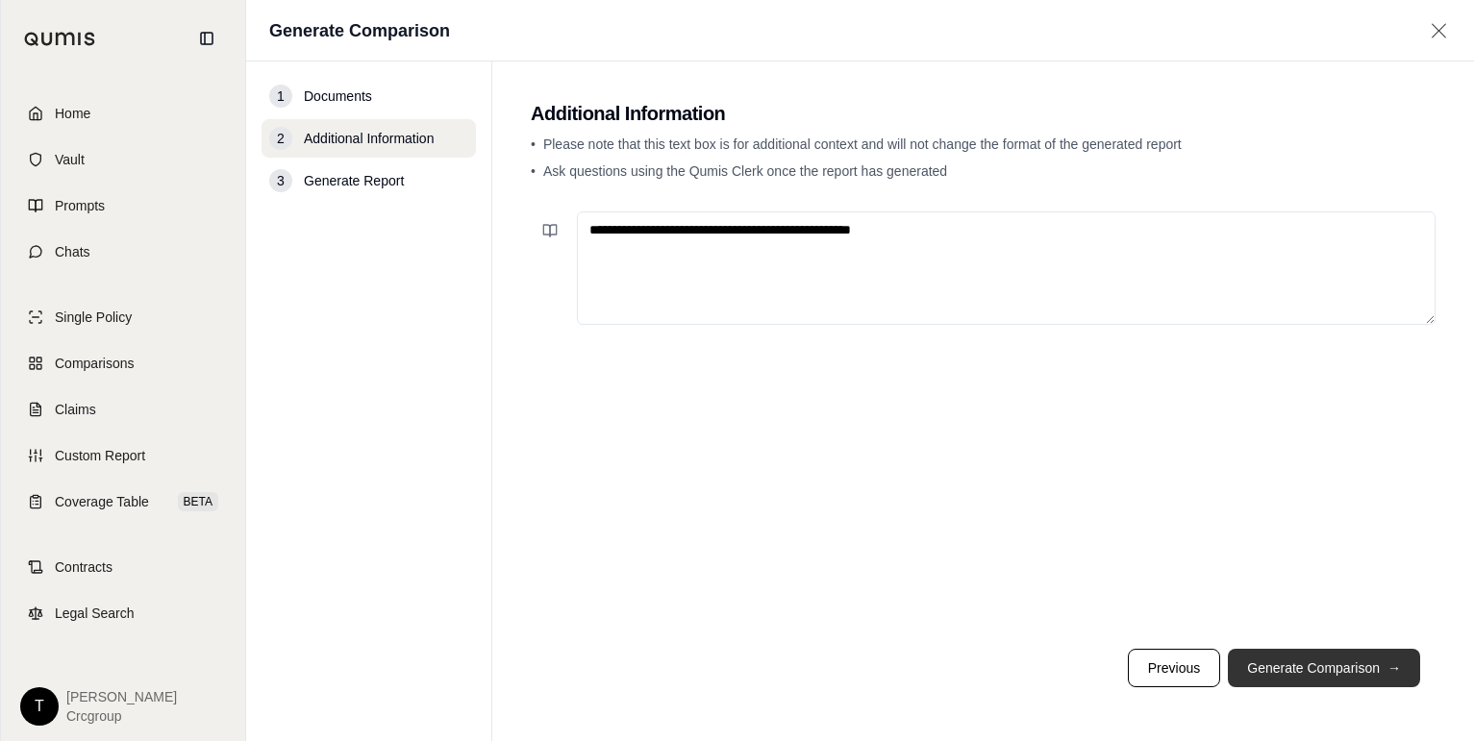
type textarea "**********"
click at [1372, 659] on button "Generate Comparison →" at bounding box center [1324, 668] width 192 height 38
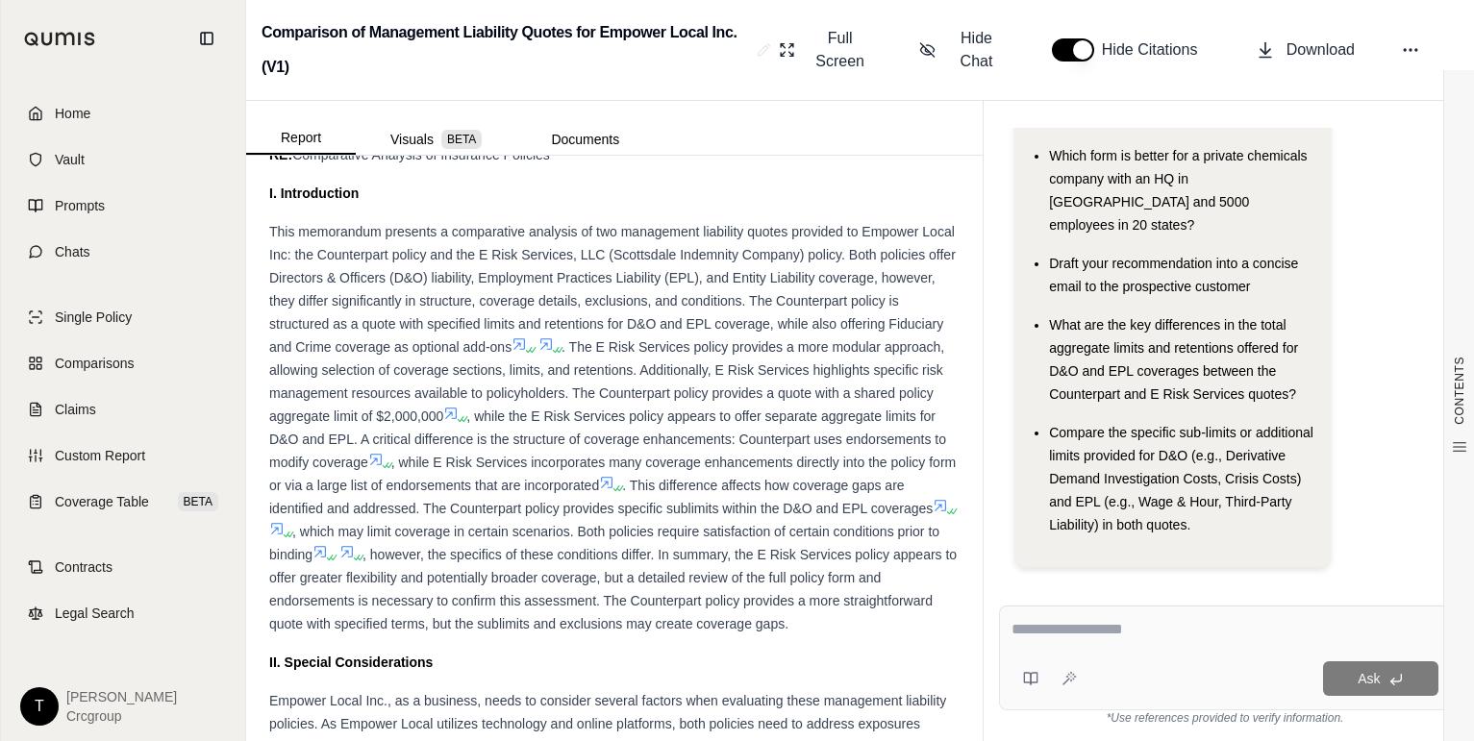
scroll to position [688, 0]
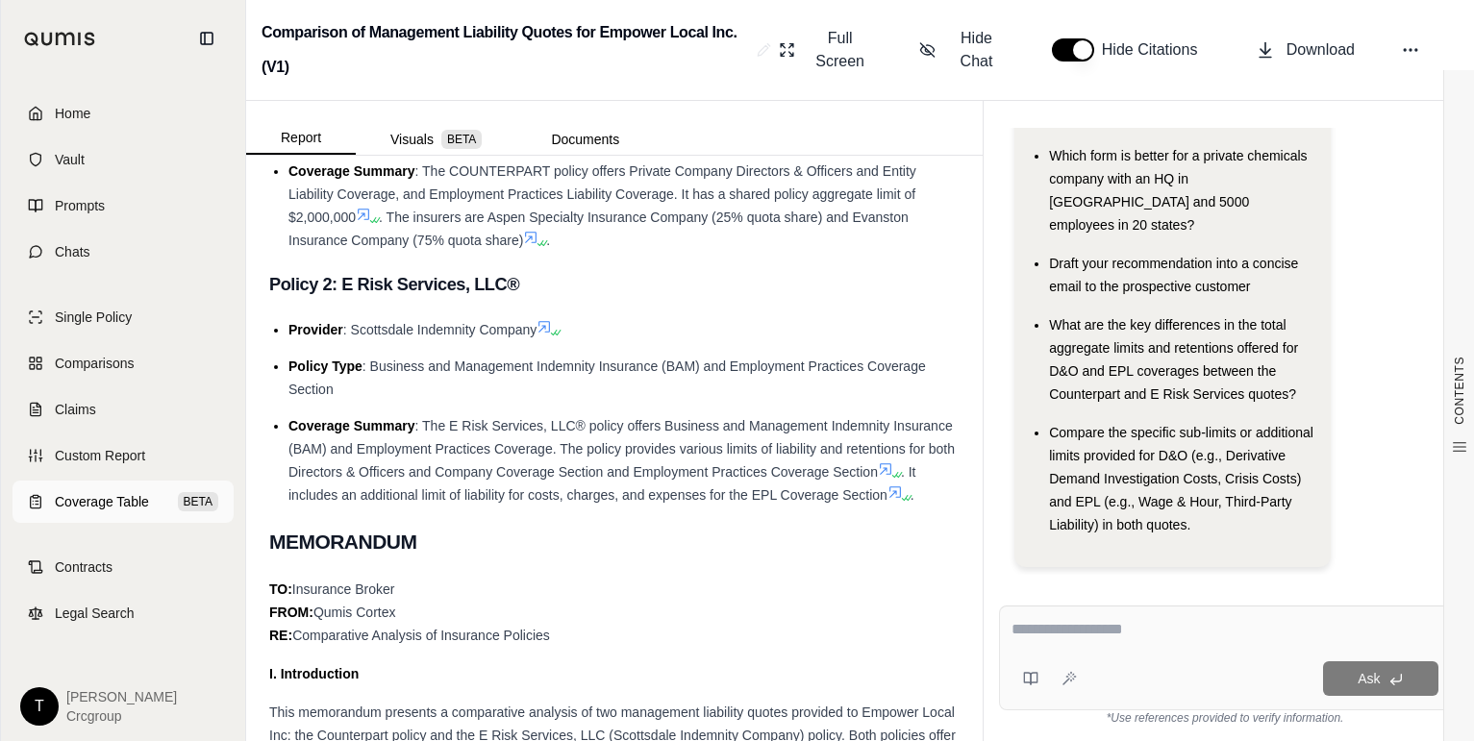
click at [103, 492] on span "Coverage Table" at bounding box center [102, 501] width 94 height 19
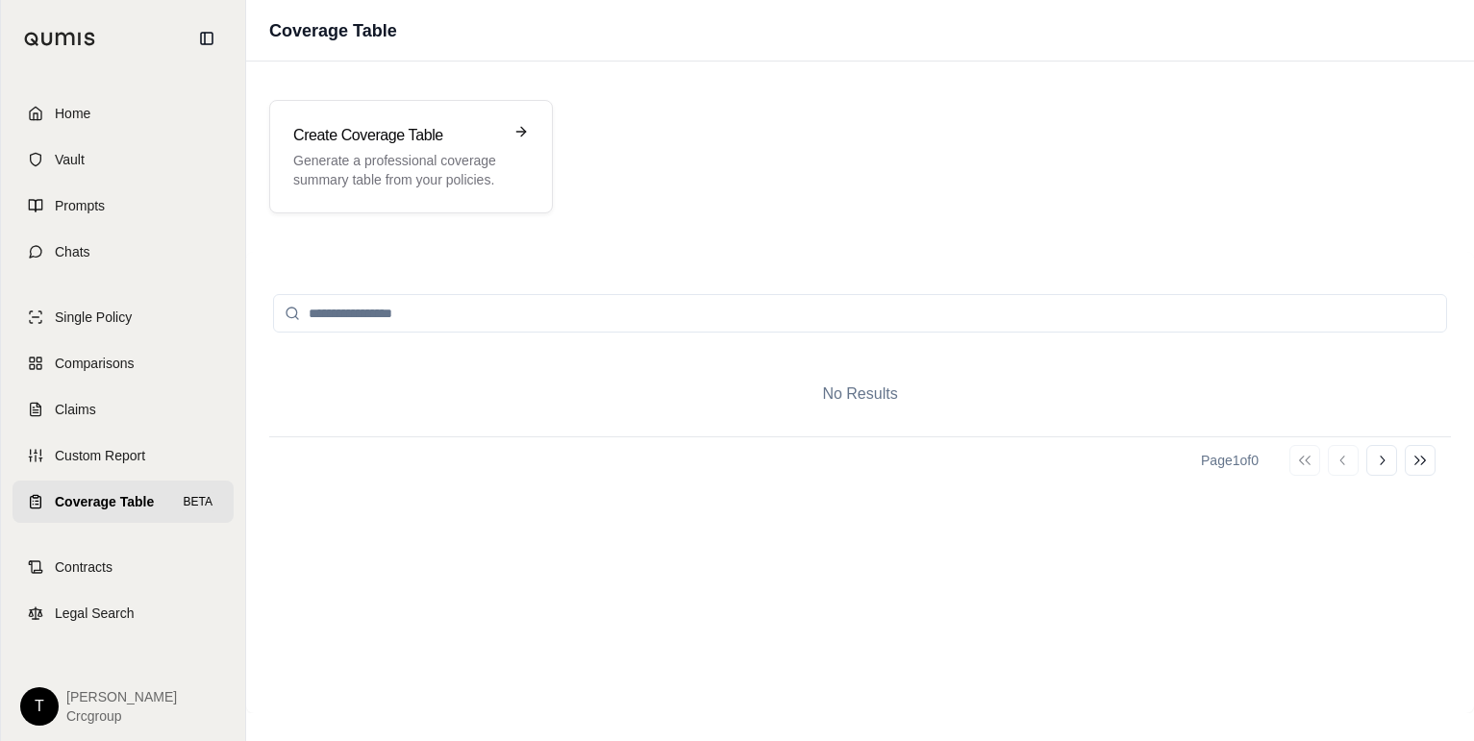
click at [421, 316] on input "search" at bounding box center [860, 313] width 1174 height 38
type input "*******"
click at [98, 451] on span "Custom Report" at bounding box center [100, 455] width 90 height 19
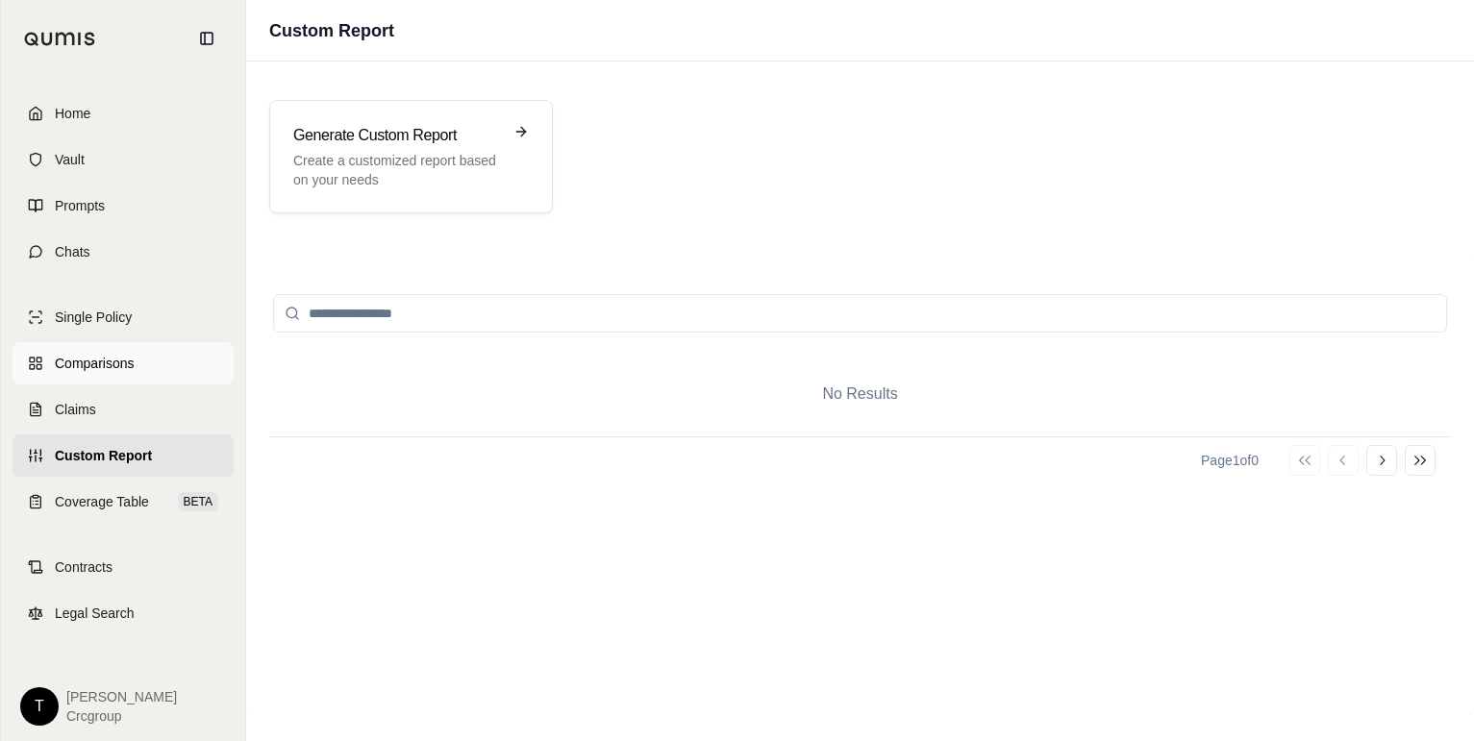
click at [136, 362] on link "Comparisons" at bounding box center [122, 363] width 221 height 42
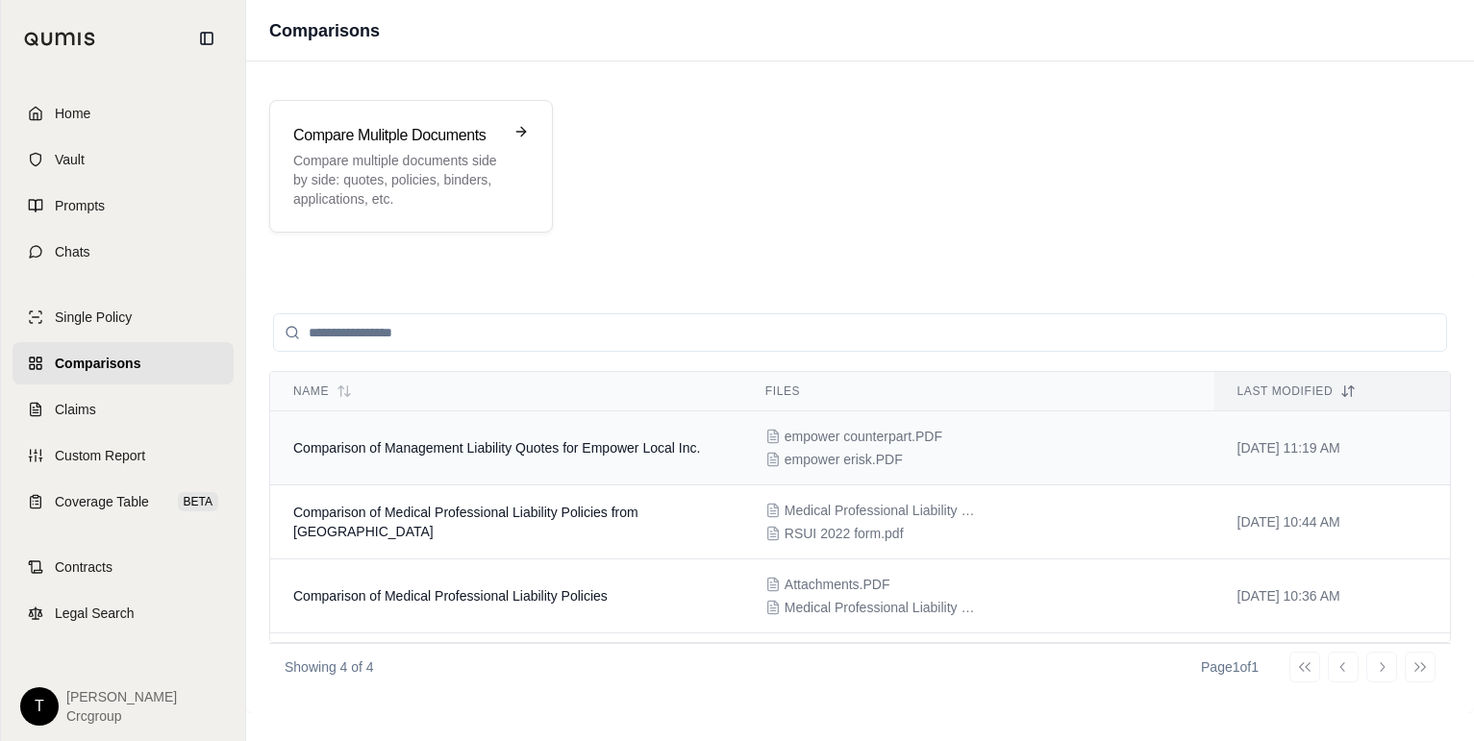
click at [499, 450] on span "Comparison of Management Liability Quotes for Empower Local Inc." at bounding box center [496, 447] width 407 height 15
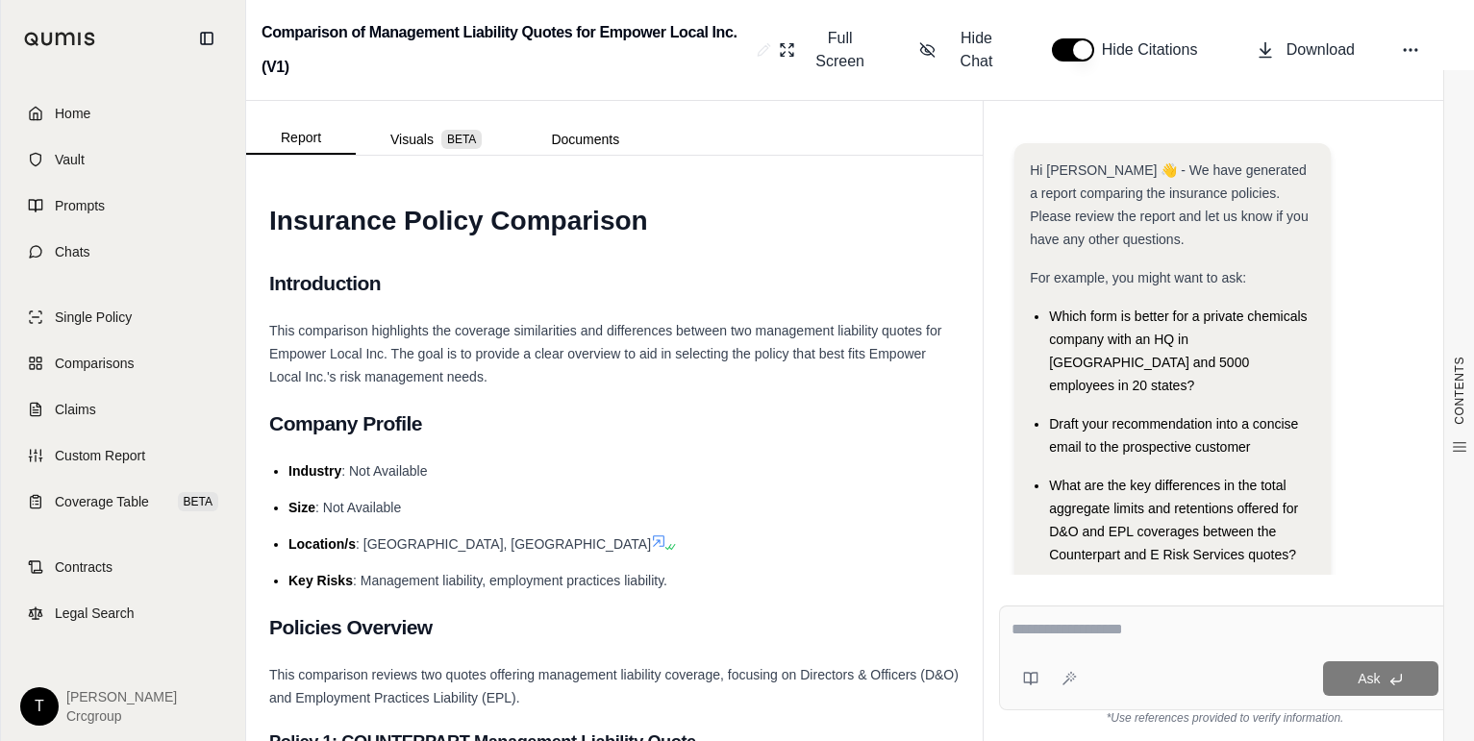
scroll to position [161, 0]
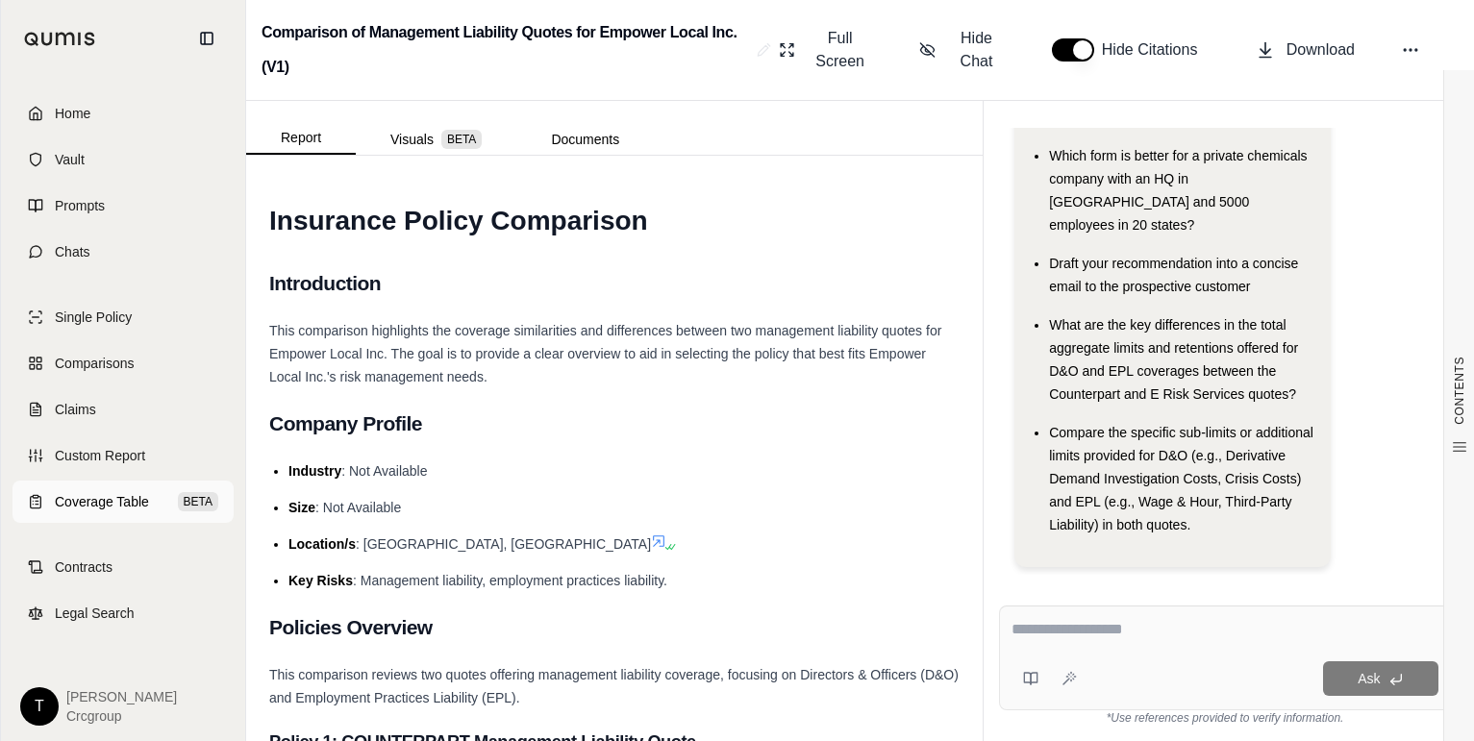
click at [120, 496] on span "Coverage Table" at bounding box center [102, 501] width 94 height 19
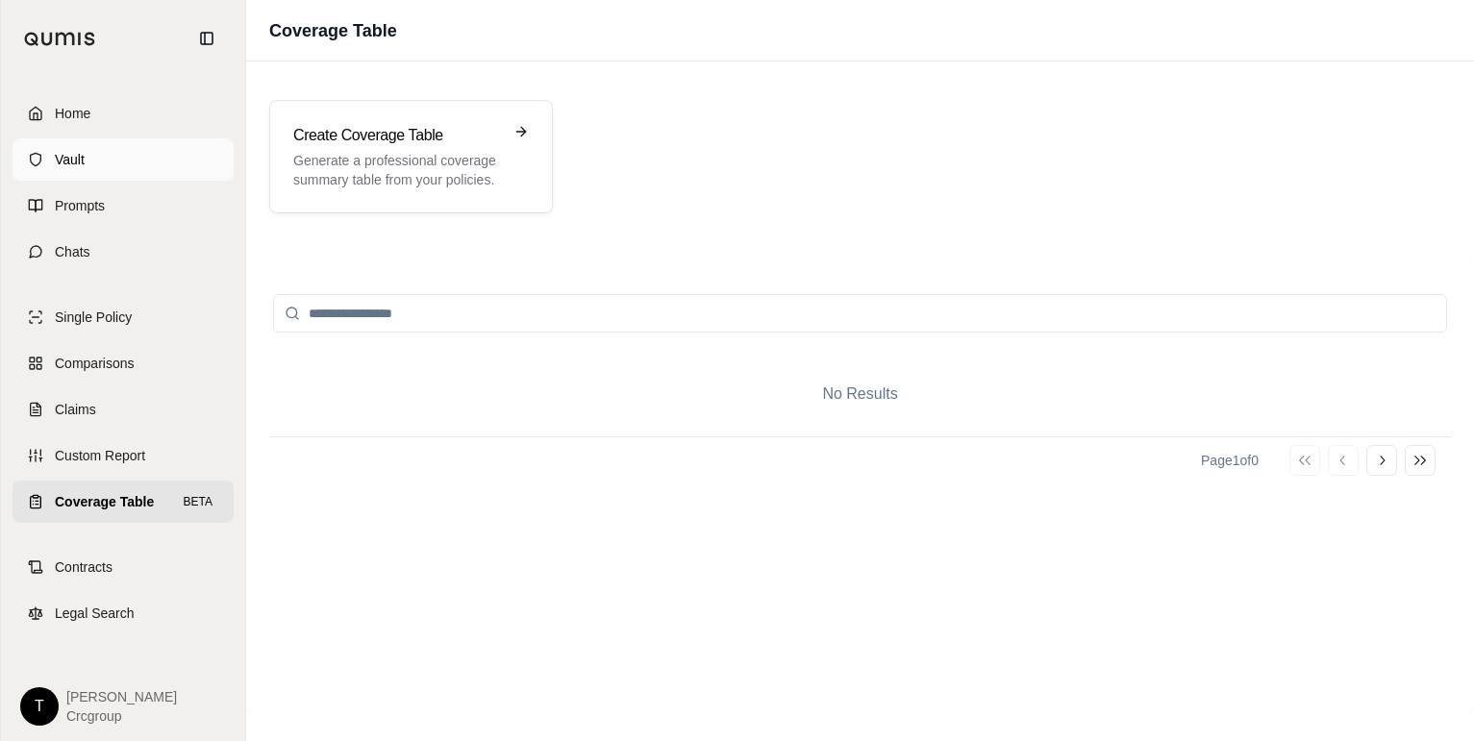
click at [74, 156] on span "Vault" at bounding box center [70, 159] width 30 height 19
